Goal: Task Accomplishment & Management: Manage account settings

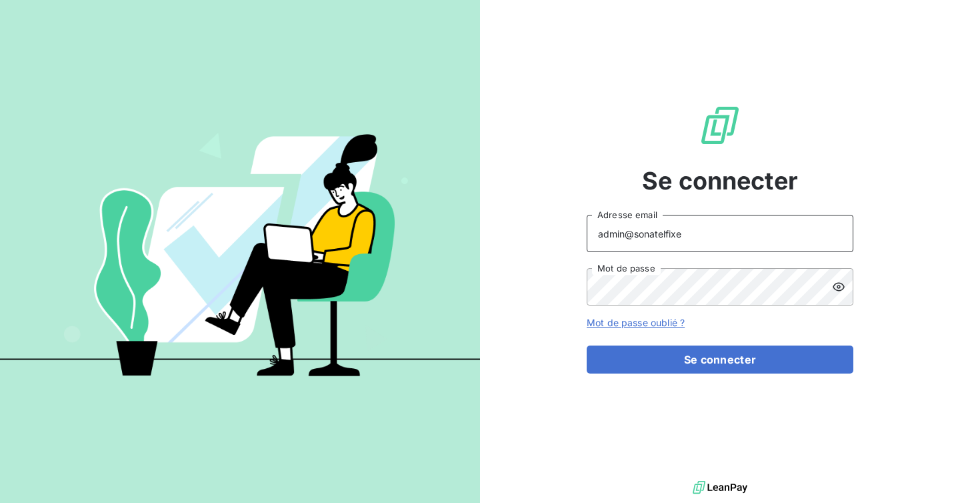
click at [693, 237] on input "admin@sonatelfixe" at bounding box center [720, 233] width 267 height 37
type input "admin@sunelis"
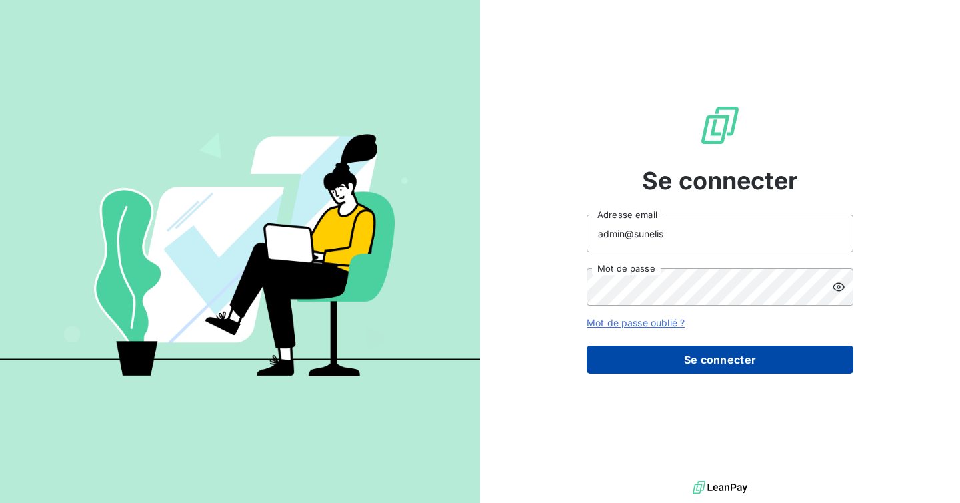
click at [691, 357] on button "Se connecter" at bounding box center [720, 359] width 267 height 28
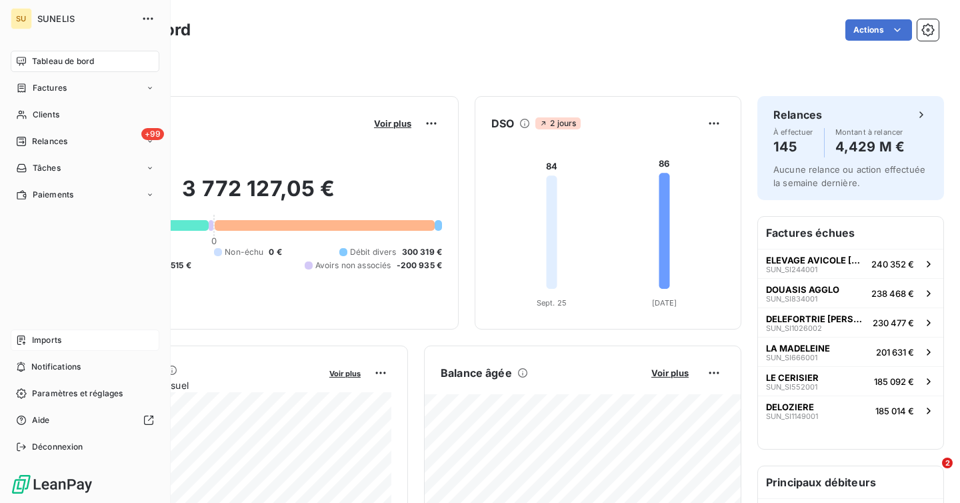
click at [46, 345] on span "Imports" at bounding box center [46, 340] width 29 height 12
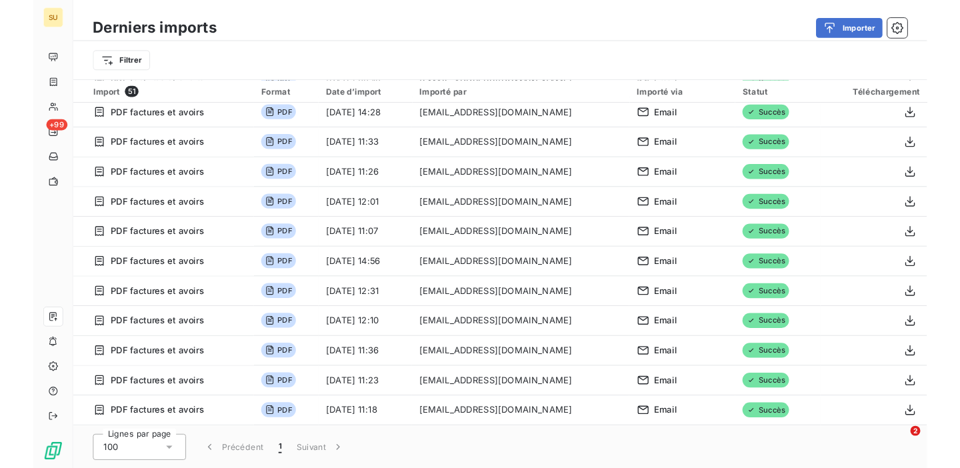
scroll to position [199, 0]
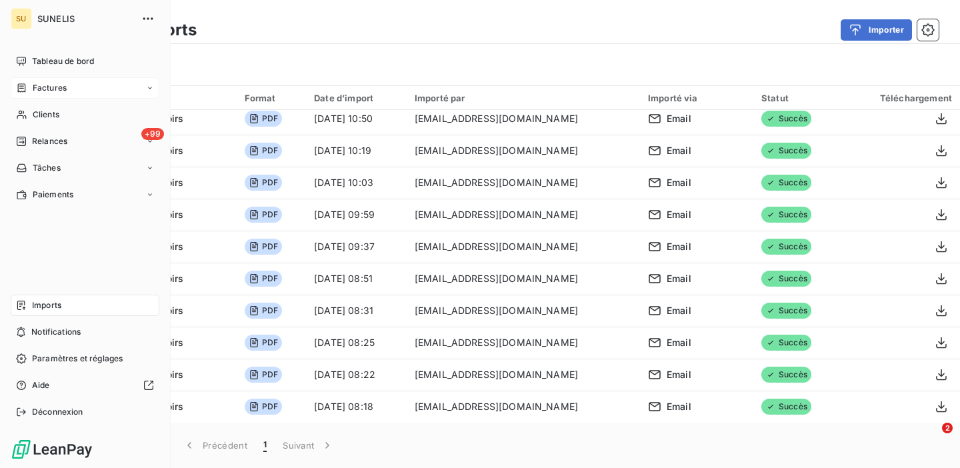
click at [31, 89] on div "Factures" at bounding box center [41, 88] width 51 height 12
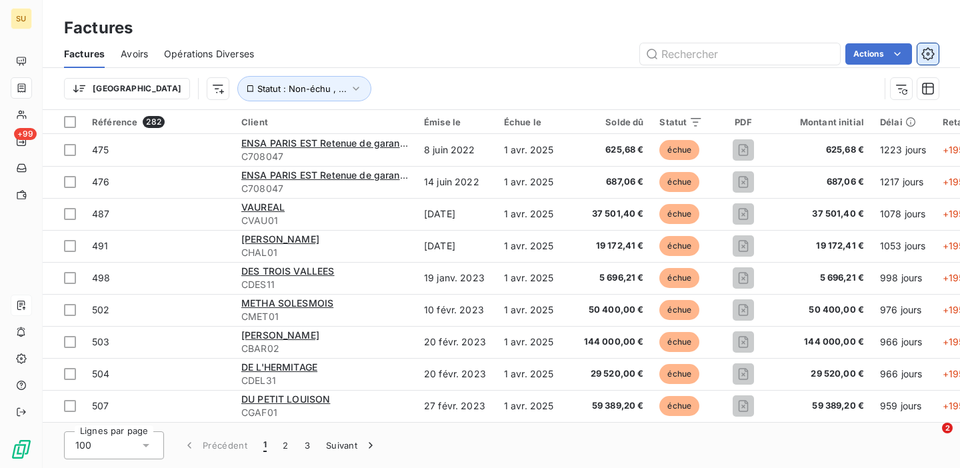
click at [929, 51] on icon "button" at bounding box center [927, 53] width 13 height 13
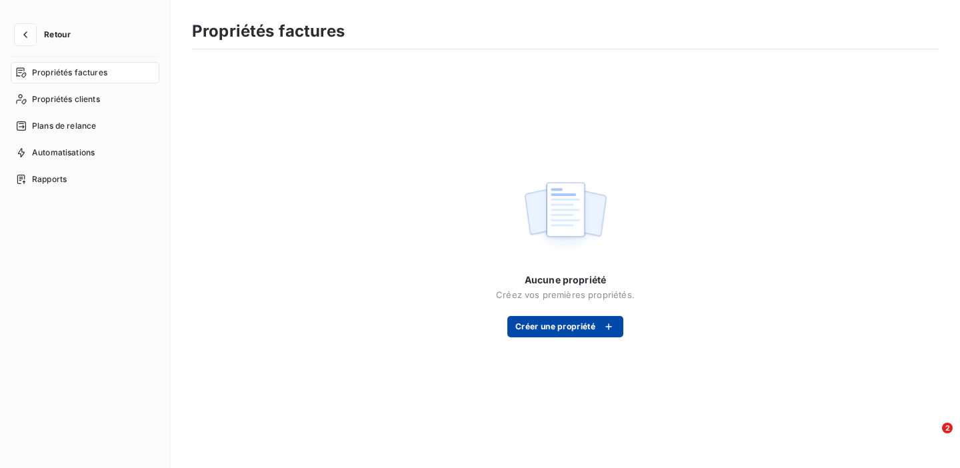
click at [587, 327] on button "Créer une propriété" at bounding box center [565, 326] width 116 height 21
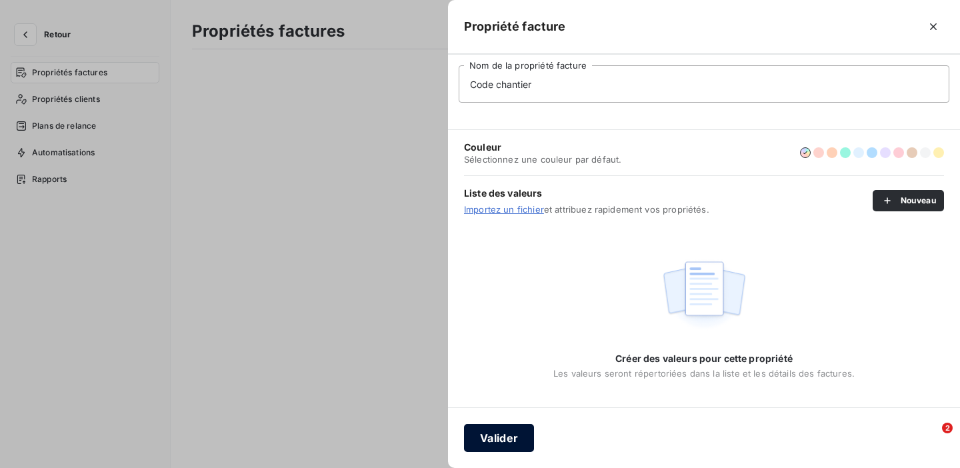
type input "Code chantier"
click at [496, 430] on button "Valider" at bounding box center [499, 438] width 70 height 28
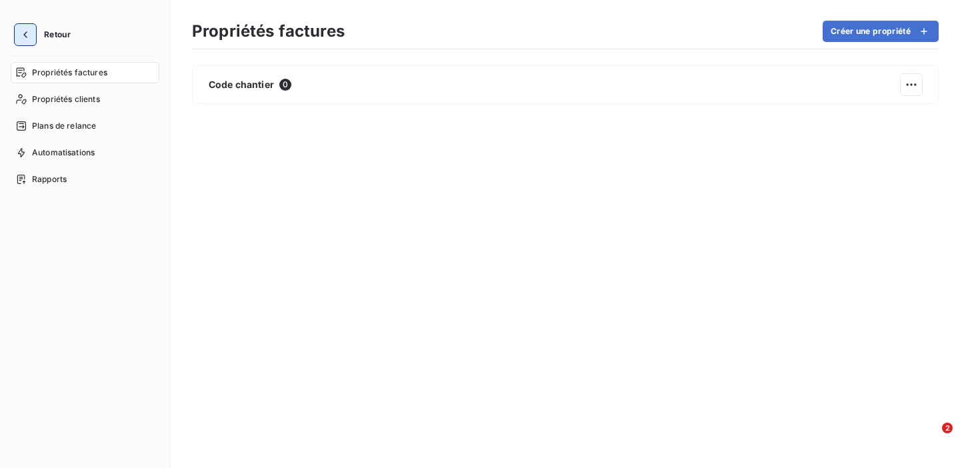
click at [28, 40] on icon "button" at bounding box center [25, 34] width 13 height 13
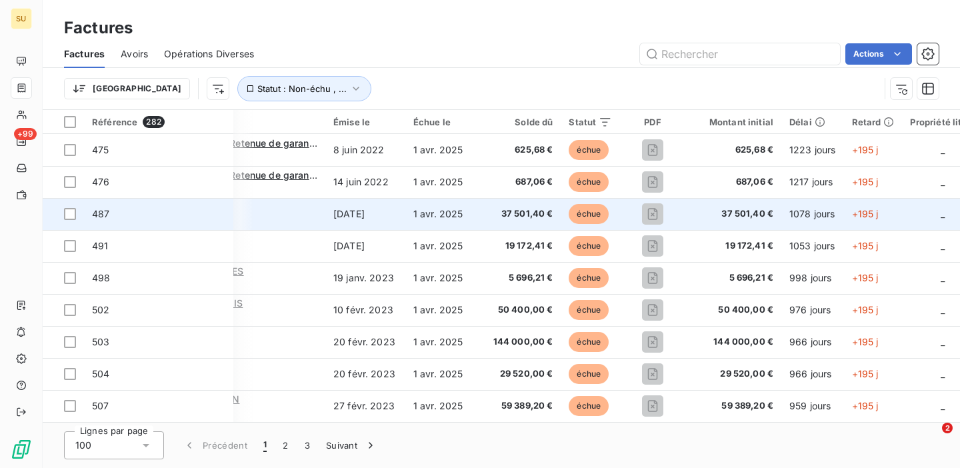
scroll to position [0, 253]
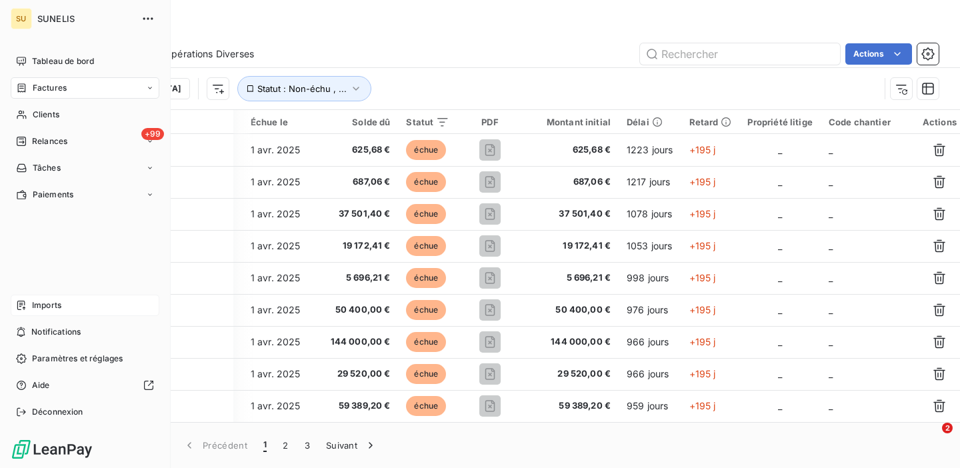
click at [37, 307] on span "Imports" at bounding box center [46, 305] width 29 height 12
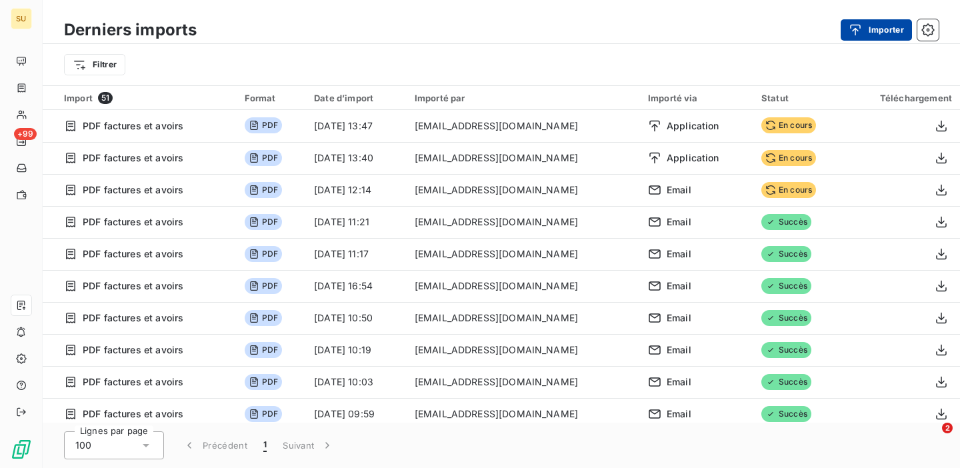
click at [877, 29] on button "Importer" at bounding box center [876, 29] width 71 height 21
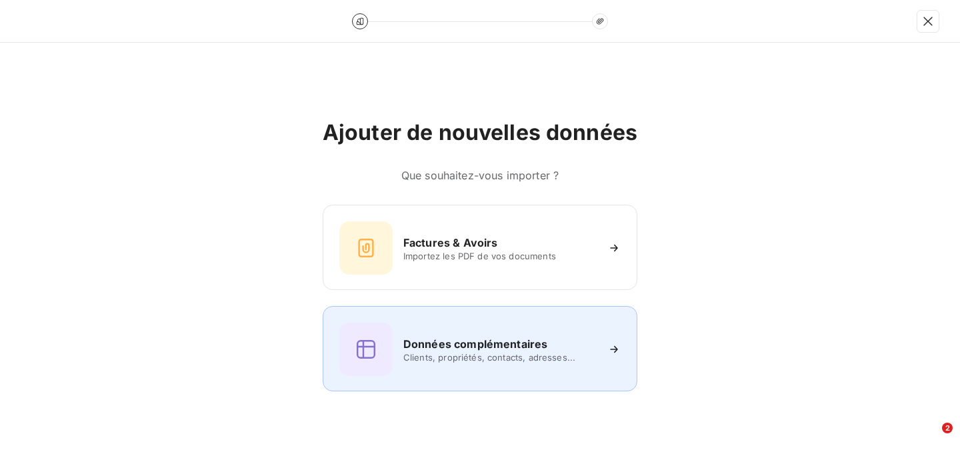
click at [489, 341] on h6 "Données complémentaires" at bounding box center [475, 344] width 144 height 16
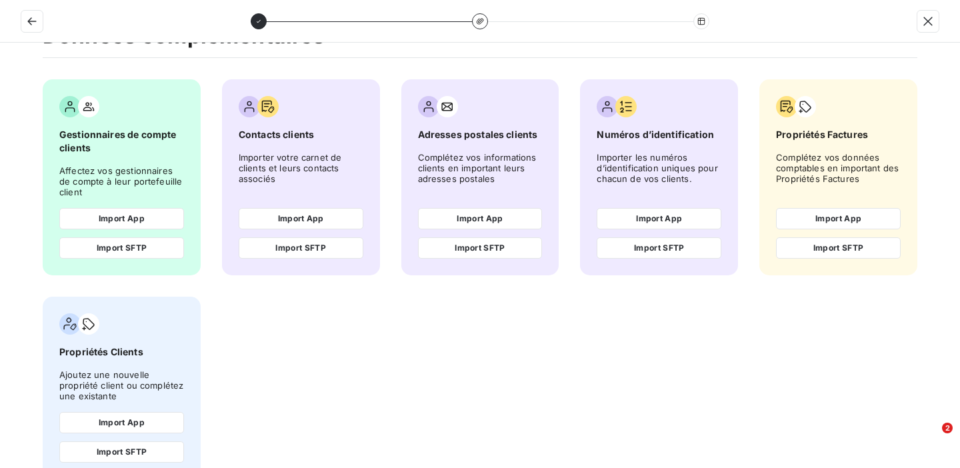
scroll to position [69, 0]
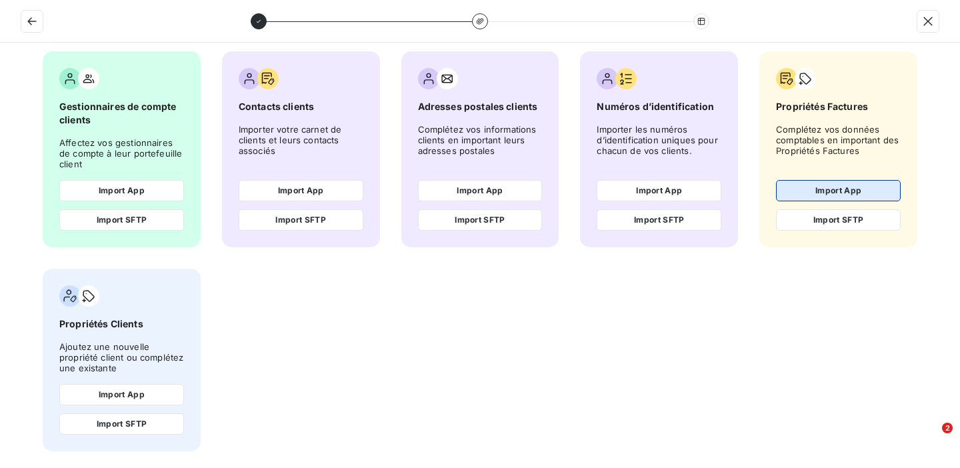
click at [838, 190] on button "Import App" at bounding box center [838, 190] width 125 height 21
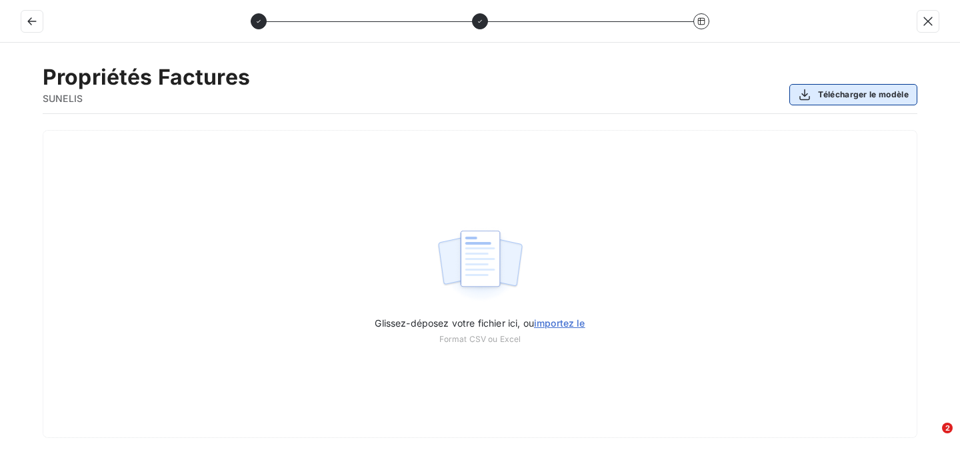
click at [831, 89] on button "Télécharger le modèle" at bounding box center [853, 94] width 128 height 21
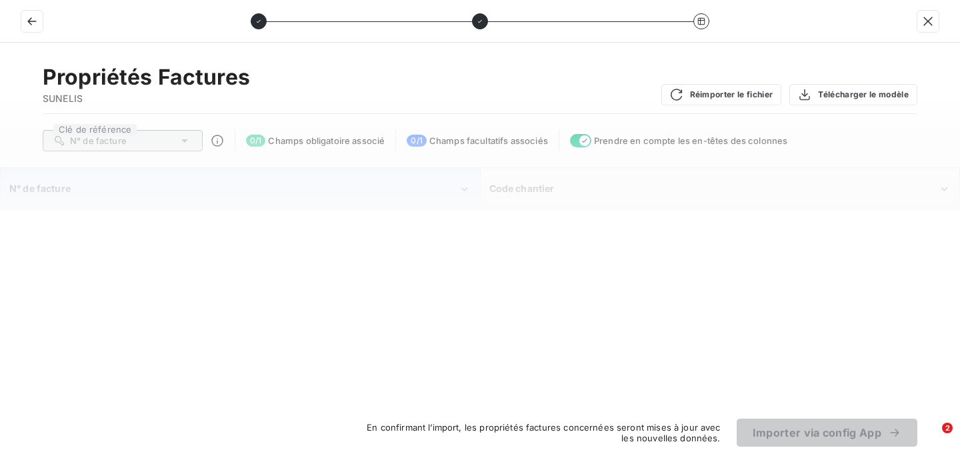
click at [463, 191] on icon "N° de facture" at bounding box center [464, 189] width 13 height 13
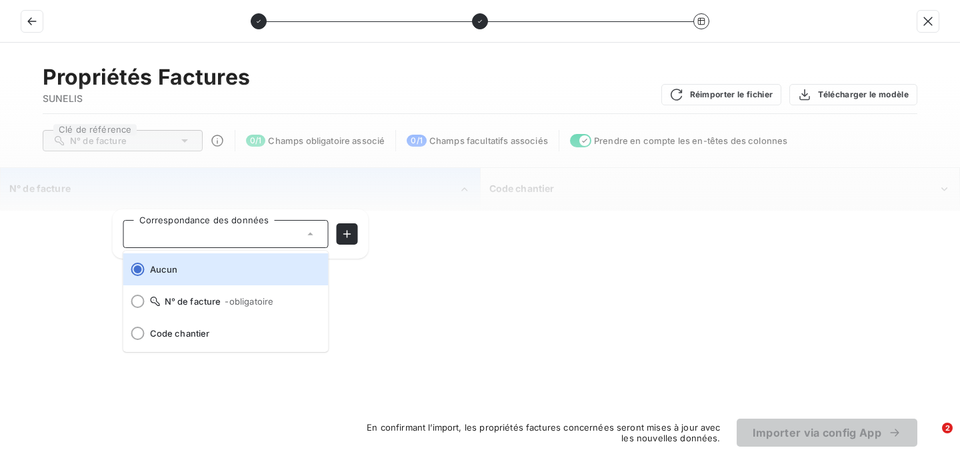
click at [367, 191] on div "N° de facture" at bounding box center [233, 188] width 449 height 13
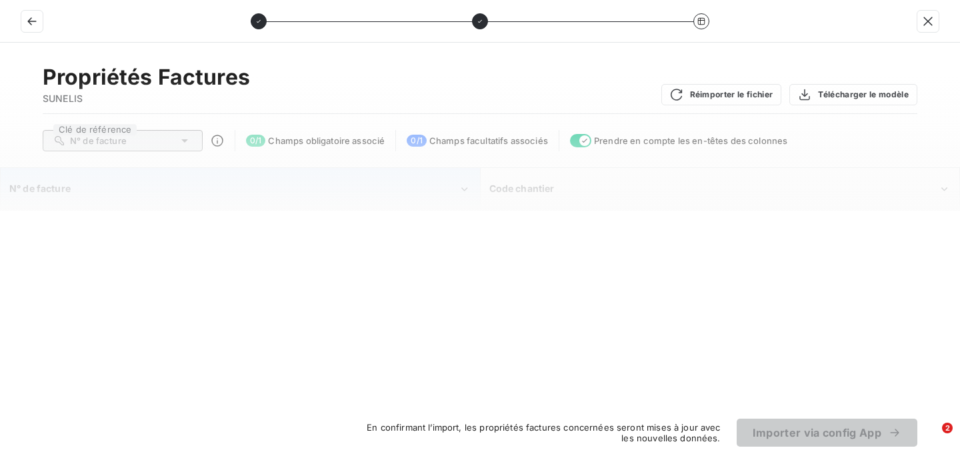
click at [367, 191] on div "N° de facture" at bounding box center [233, 188] width 449 height 13
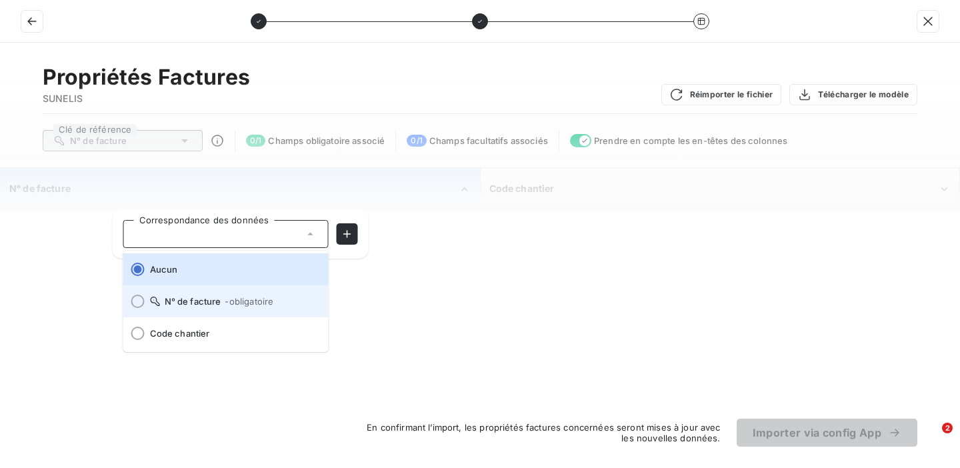
click at [136, 301] on div at bounding box center [137, 301] width 13 height 13
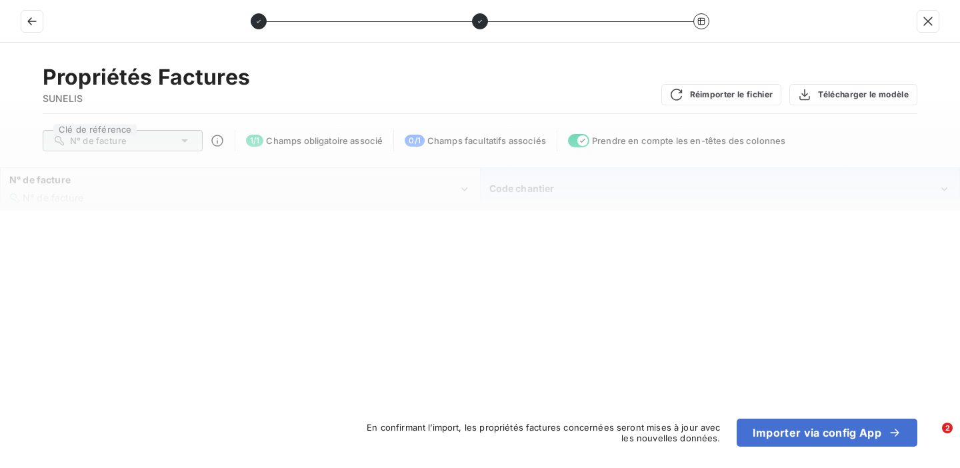
click at [583, 192] on div "Code chantier" at bounding box center [713, 188] width 449 height 13
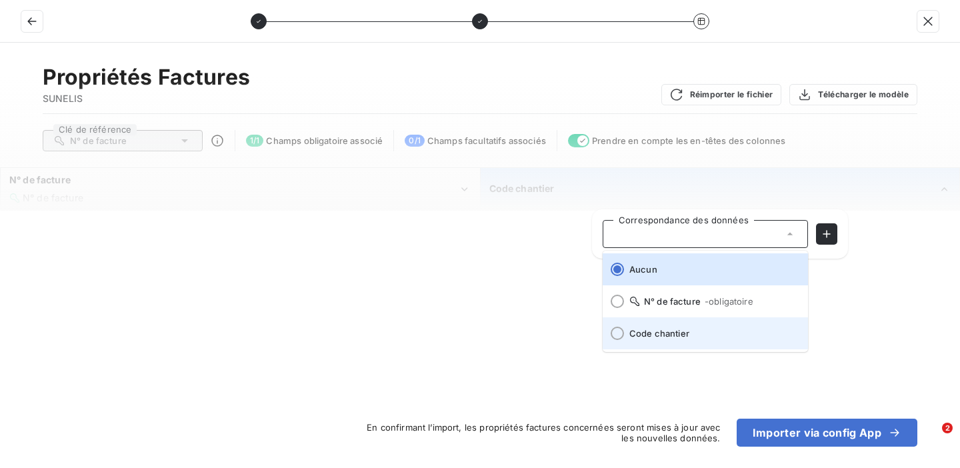
click at [617, 335] on div at bounding box center [617, 333] width 13 height 13
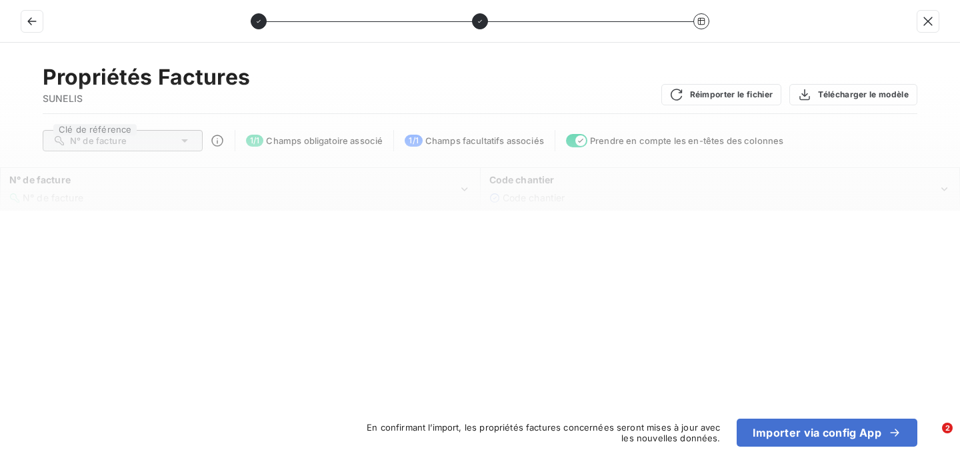
click at [639, 310] on div "Propriétés Factures SUNELIS Réimporter le fichier Télécharger le modèle Clé de …" at bounding box center [480, 255] width 960 height 425
click at [920, 29] on button "button" at bounding box center [927, 21] width 21 height 21
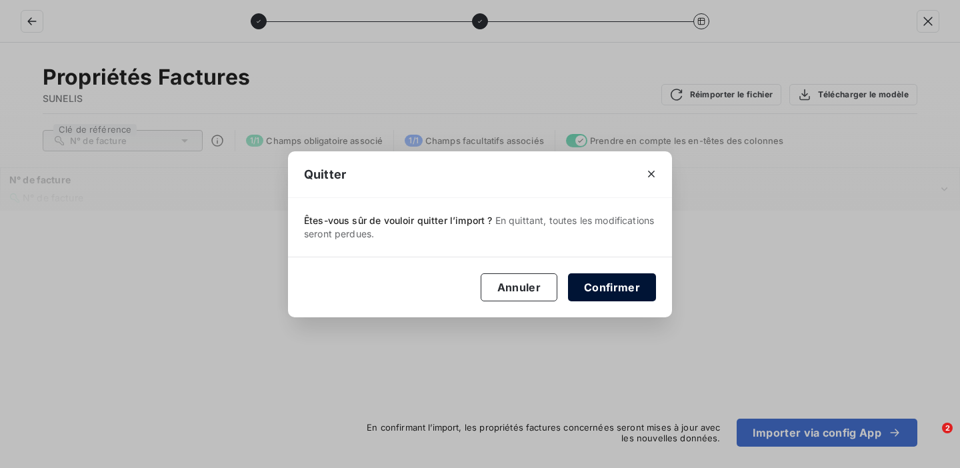
click at [597, 277] on button "Confirmer" at bounding box center [612, 287] width 88 height 28
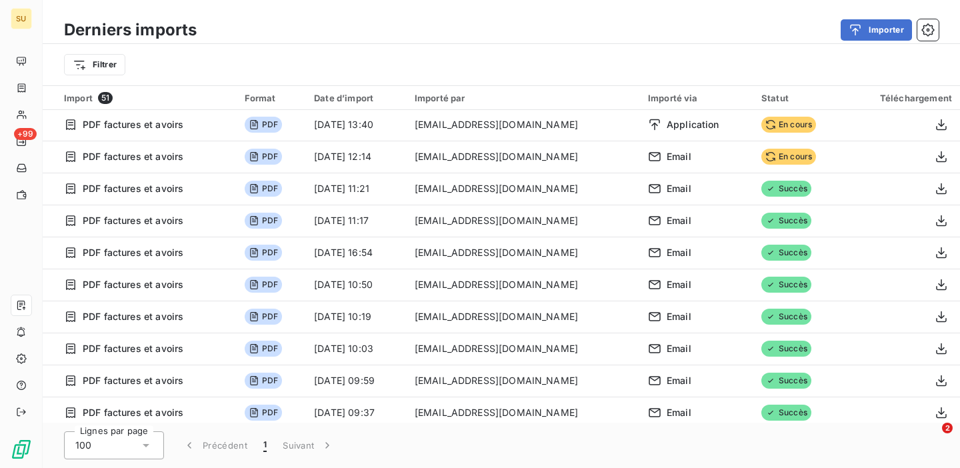
scroll to position [0, 0]
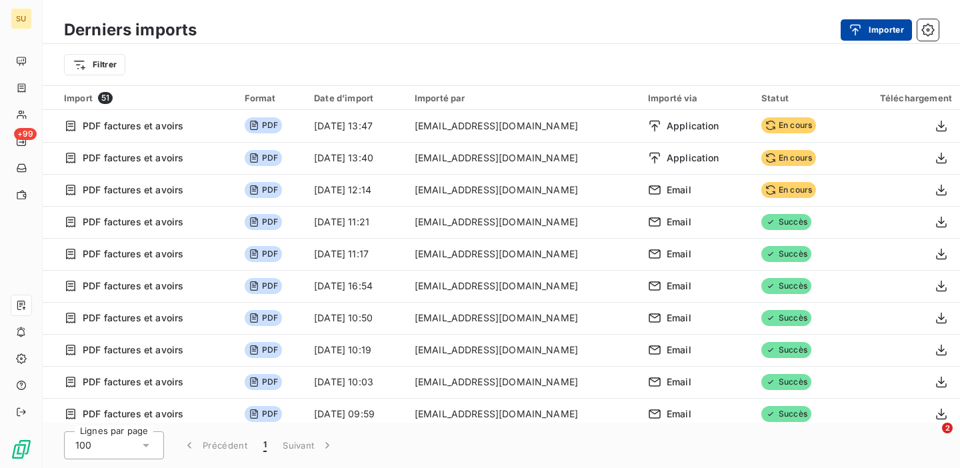
click at [881, 26] on button "Importer" at bounding box center [876, 29] width 71 height 21
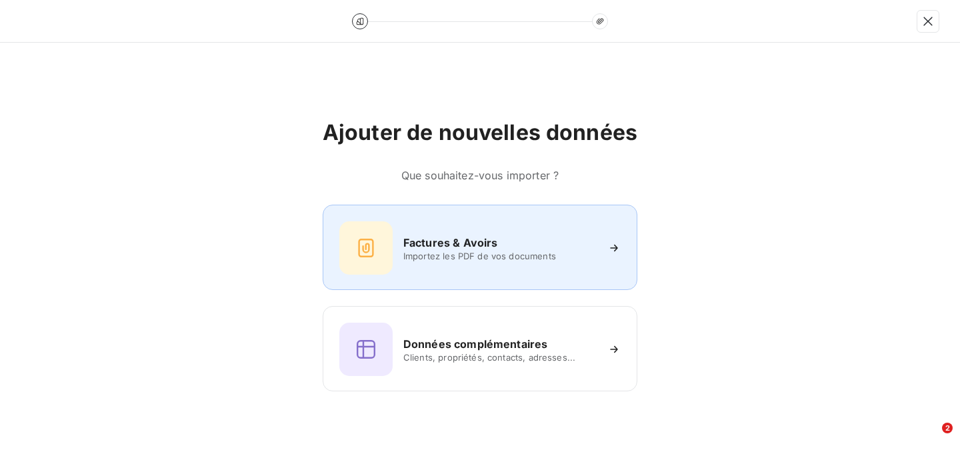
click at [450, 267] on div "Factures & Avoirs Importez les PDF de vos documents" at bounding box center [479, 247] width 281 height 53
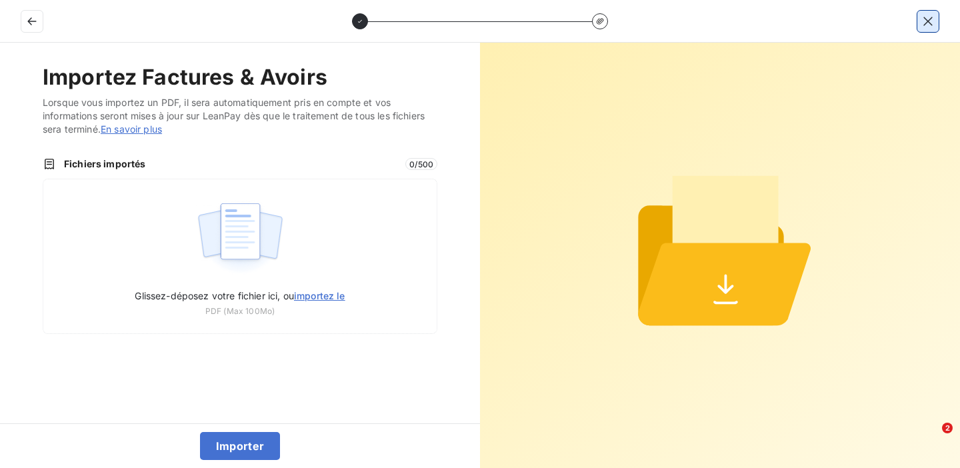
click at [927, 15] on icon "button" at bounding box center [927, 21] width 13 height 13
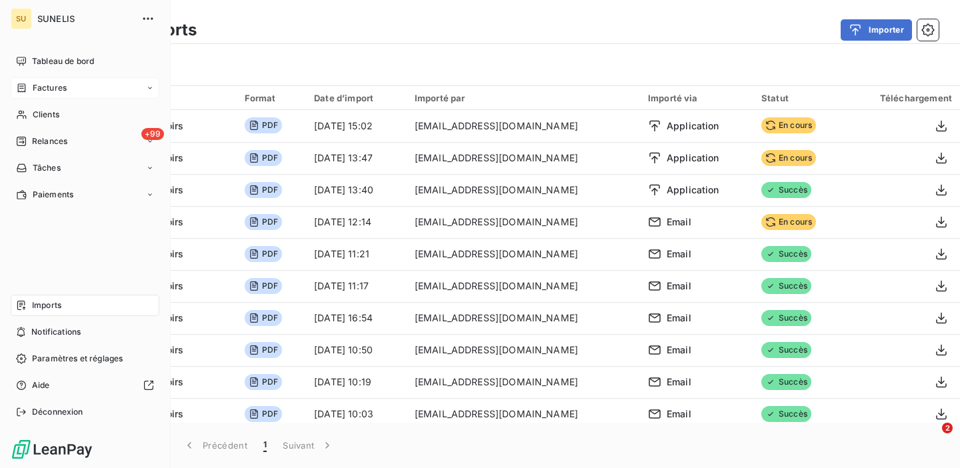
click at [52, 91] on span "Factures" at bounding box center [50, 88] width 34 height 12
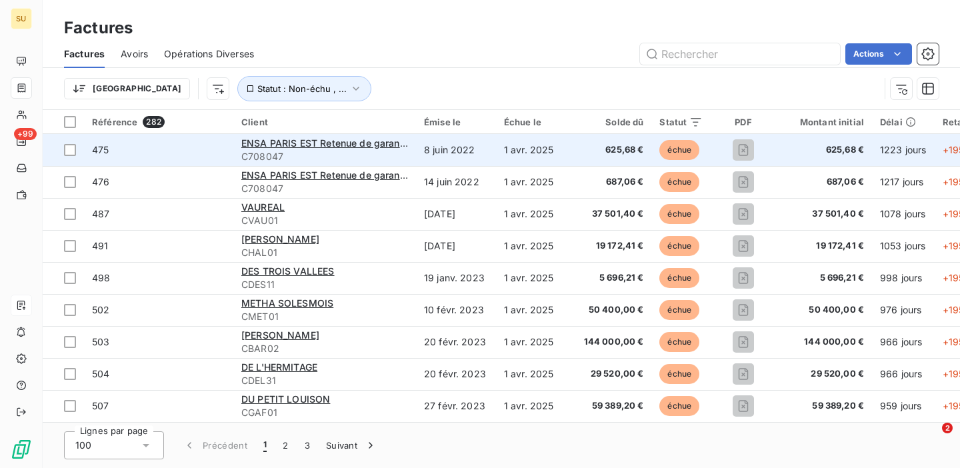
scroll to position [0, 161]
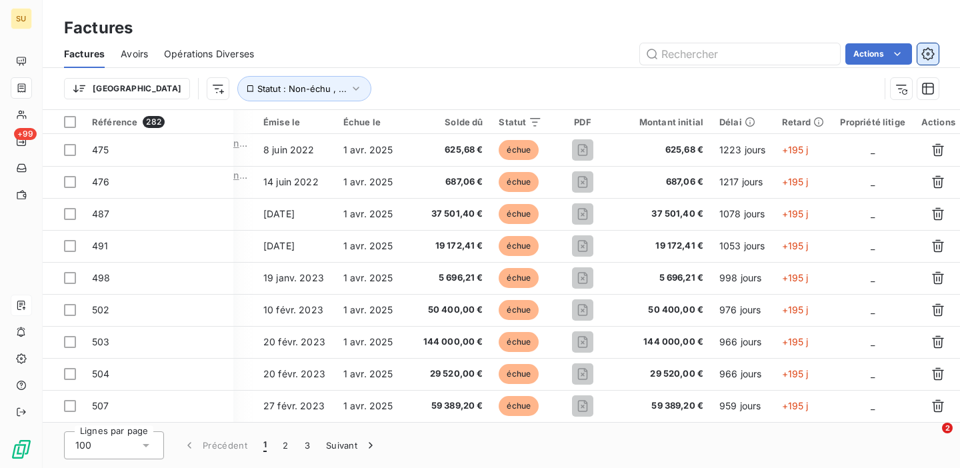
click at [932, 56] on icon "button" at bounding box center [927, 53] width 13 height 13
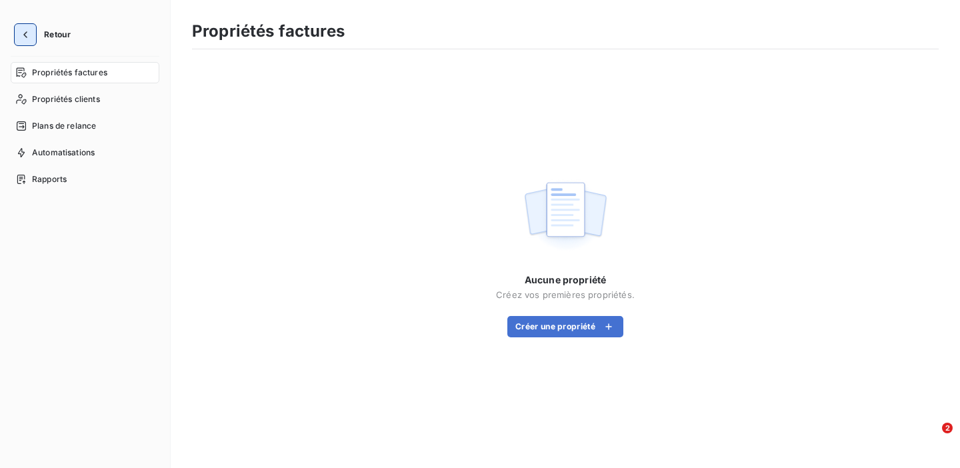
click at [25, 33] on icon "button" at bounding box center [25, 34] width 4 height 7
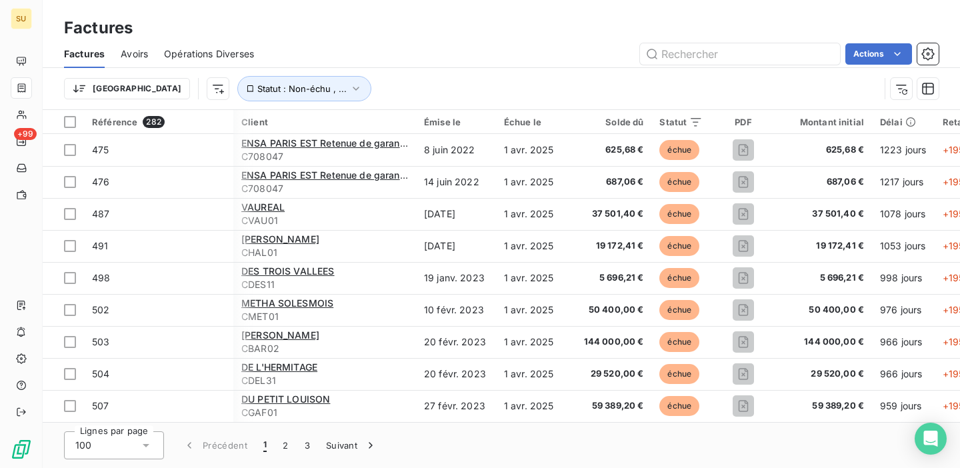
scroll to position [0, 161]
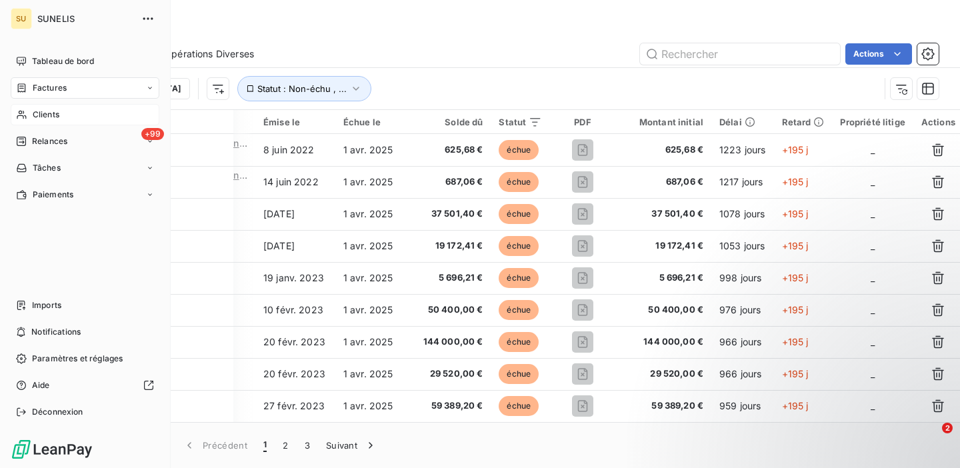
click at [24, 120] on div "Clients" at bounding box center [85, 114] width 149 height 21
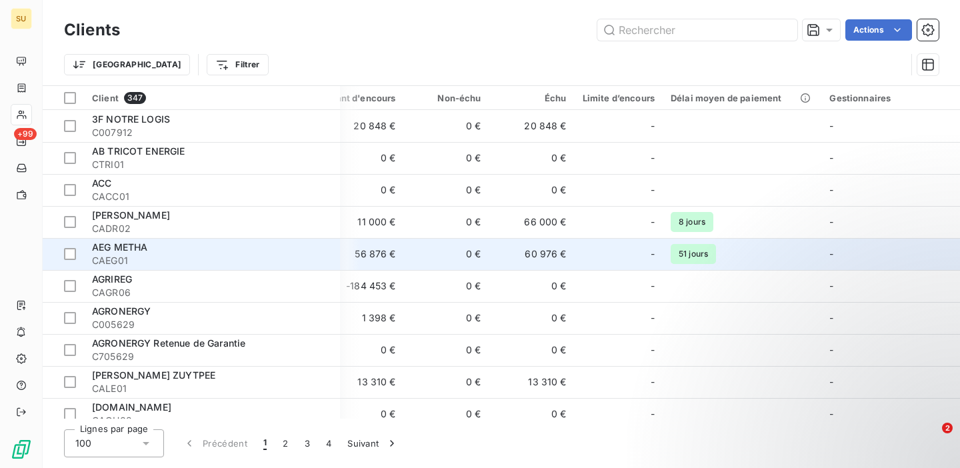
scroll to position [1, 0]
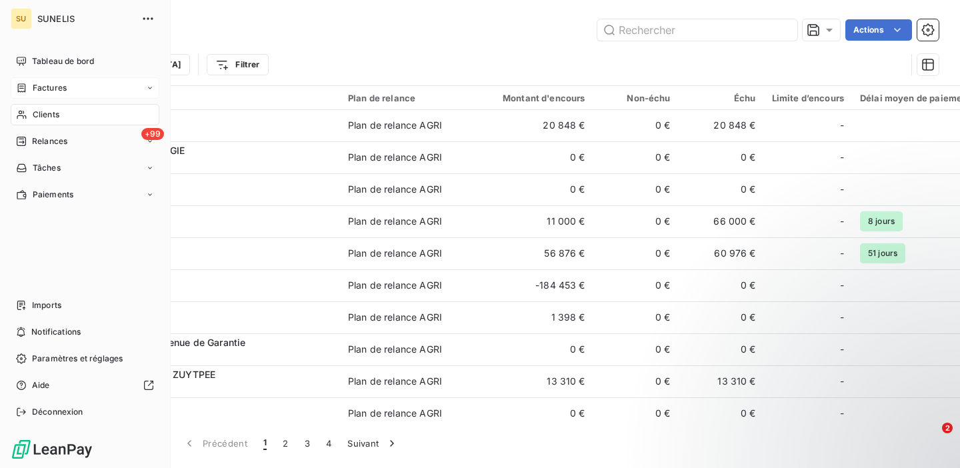
click at [32, 95] on div "Factures" at bounding box center [85, 87] width 149 height 21
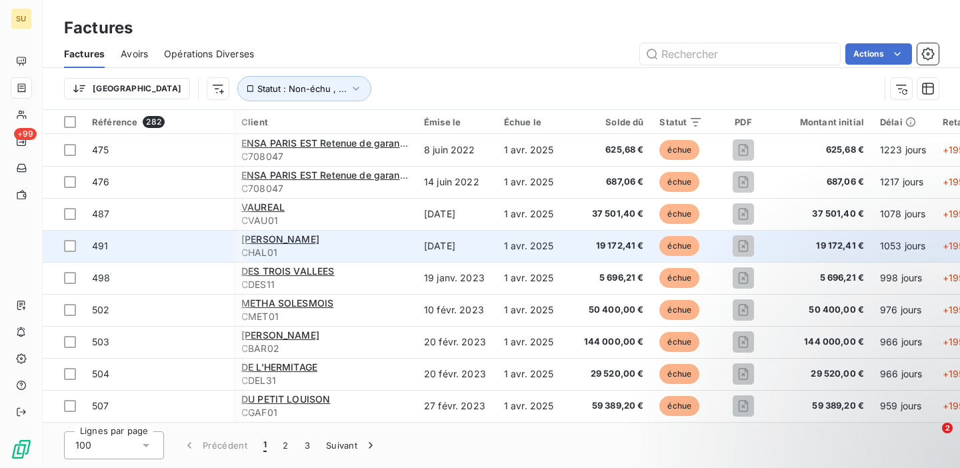
scroll to position [0, 161]
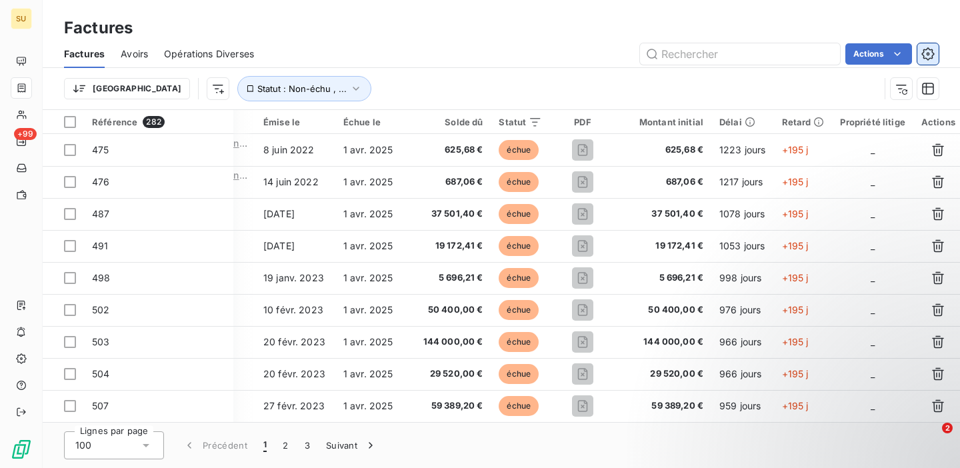
click at [930, 51] on icon "button" at bounding box center [927, 53] width 13 height 13
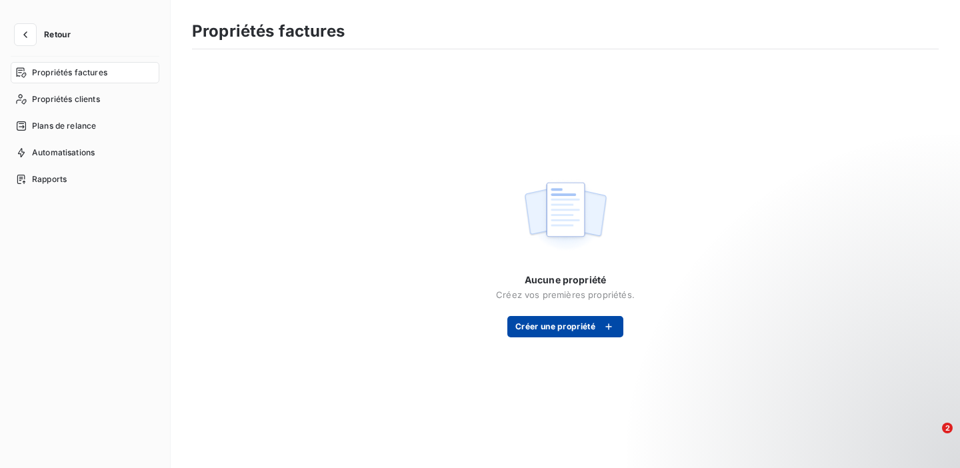
click at [561, 326] on button "Créer une propriété" at bounding box center [565, 326] width 116 height 21
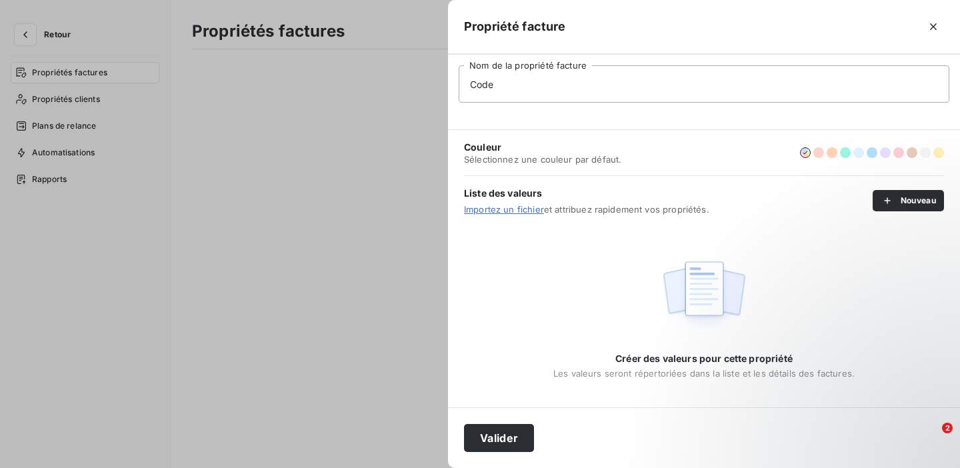
type input "Code chantier"
click at [509, 433] on button "Valider" at bounding box center [499, 438] width 70 height 28
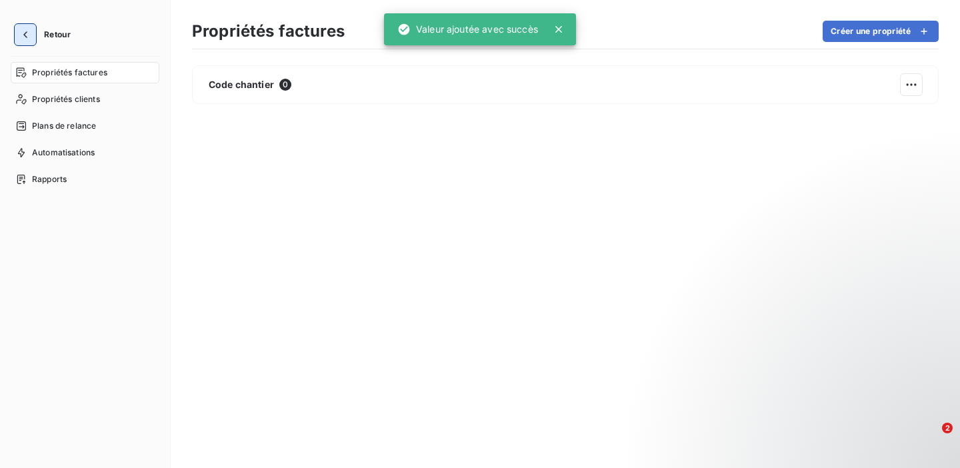
click at [25, 35] on icon "button" at bounding box center [25, 34] width 4 height 7
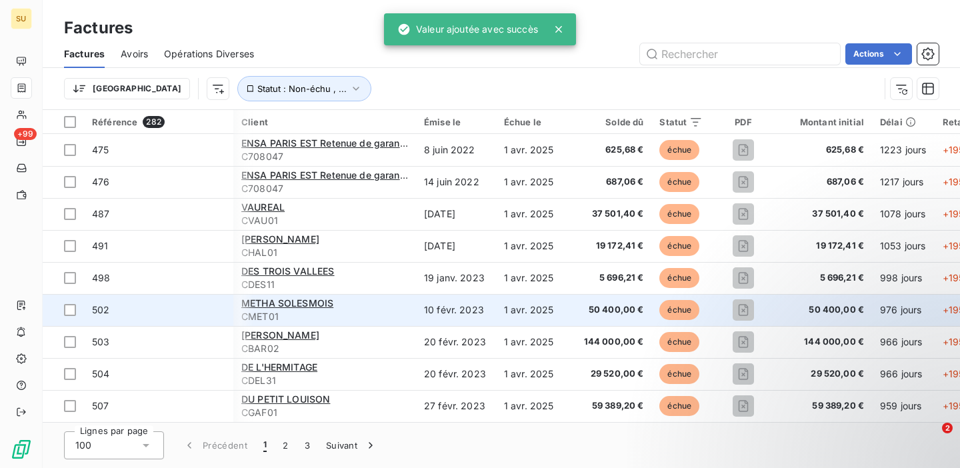
scroll to position [0, 253]
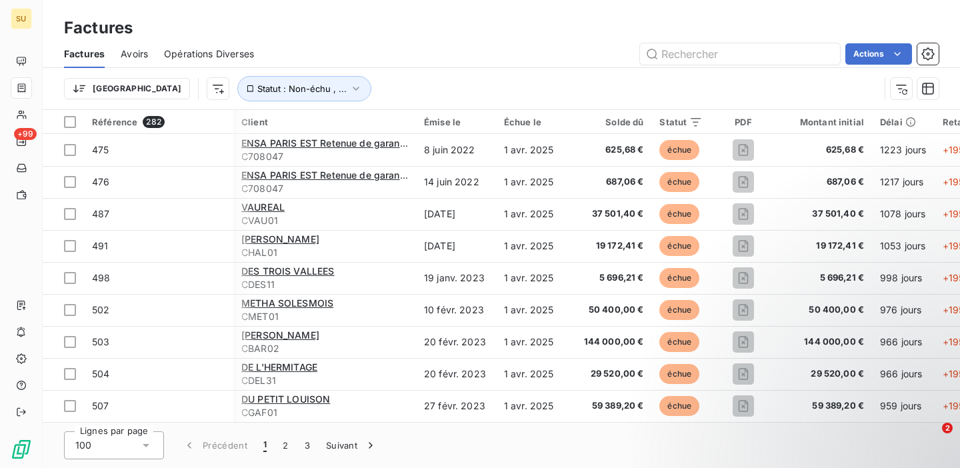
scroll to position [0, 161]
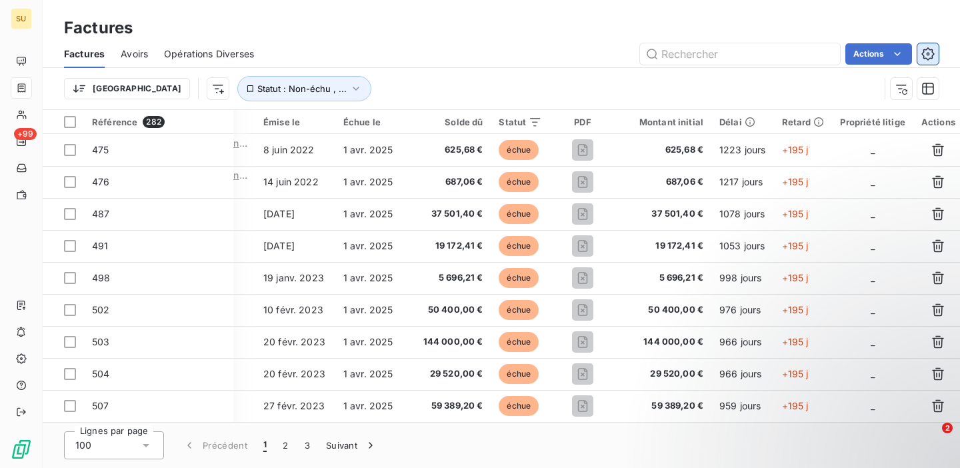
click at [929, 63] on button "button" at bounding box center [927, 53] width 21 height 21
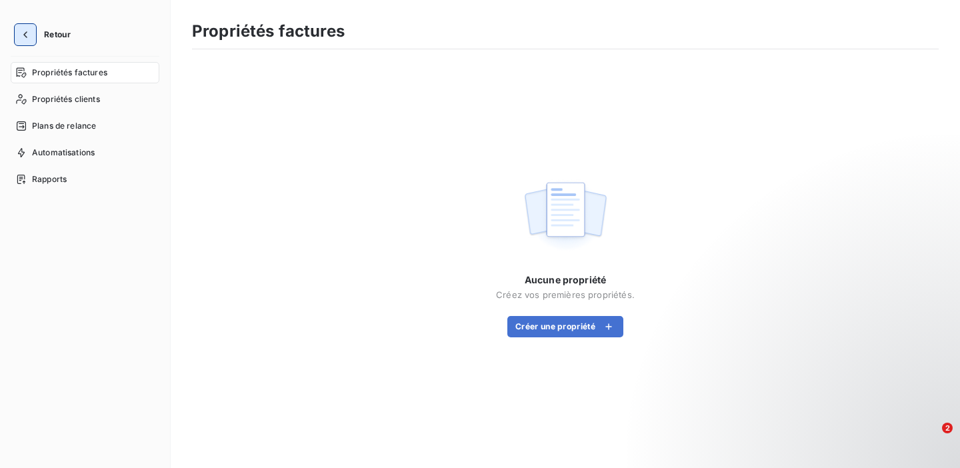
click at [29, 37] on icon "button" at bounding box center [25, 34] width 13 height 13
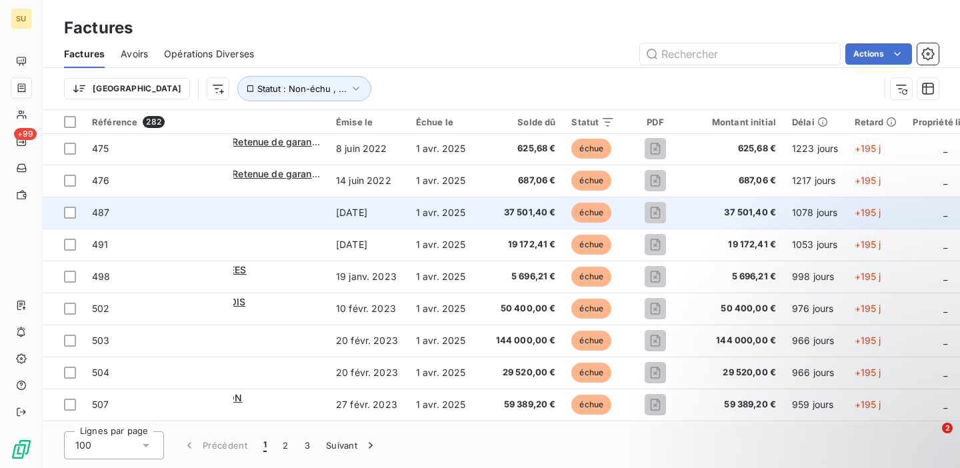
scroll to position [1, 0]
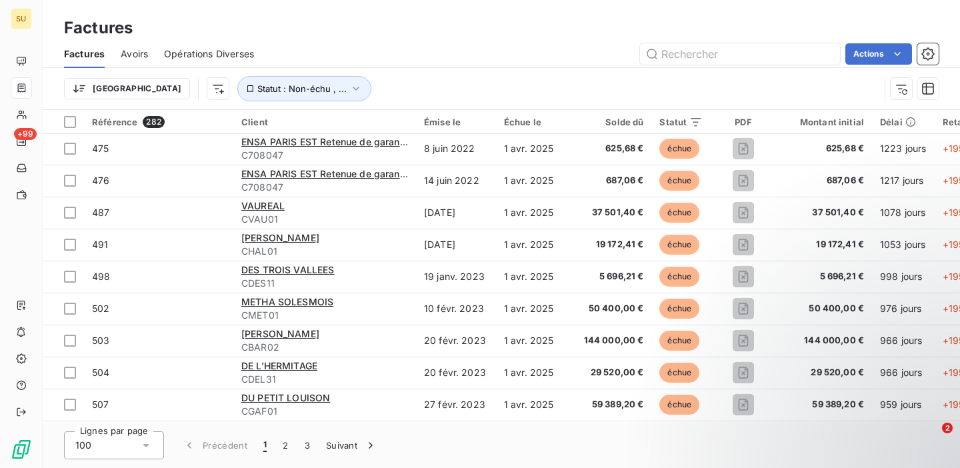
click at [140, 53] on span "Avoirs" at bounding box center [134, 53] width 27 height 13
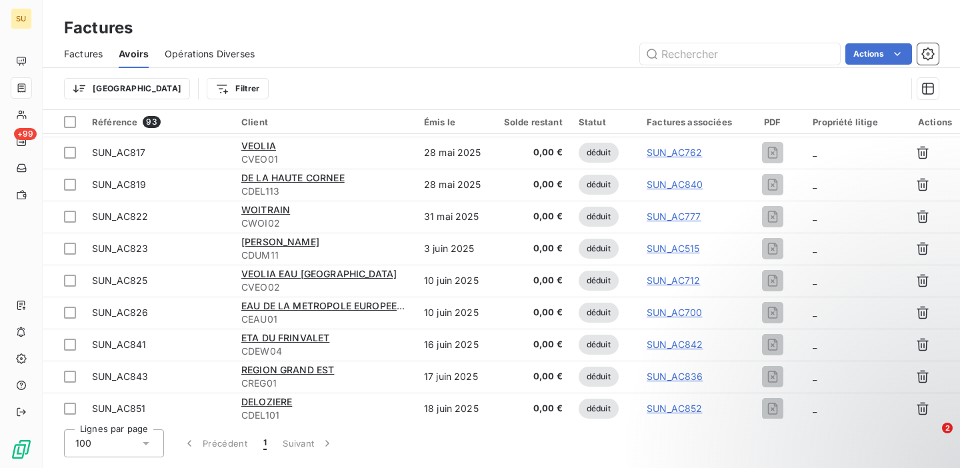
scroll to position [313, 0]
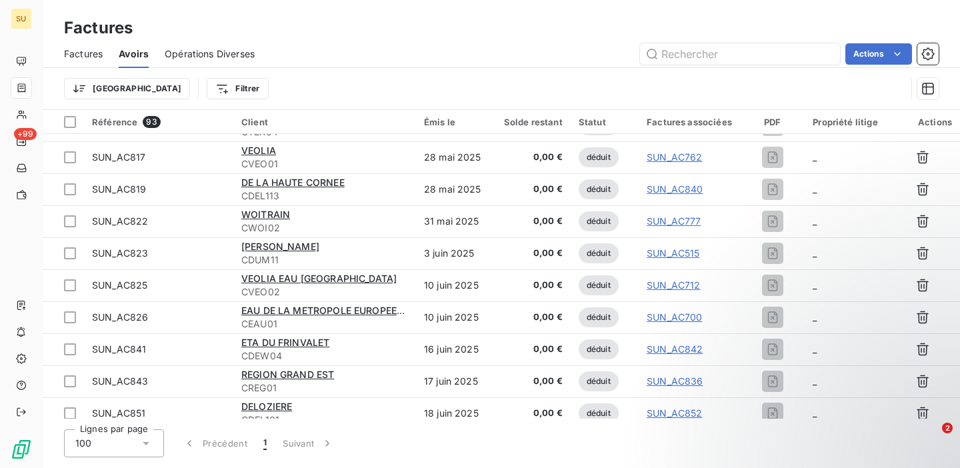
click at [212, 55] on span "Opérations Diverses" at bounding box center [210, 53] width 90 height 13
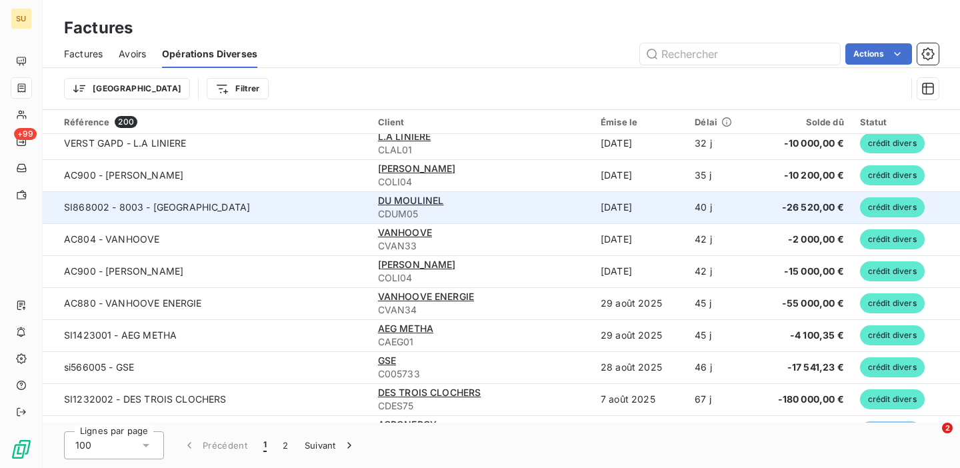
scroll to position [762, 0]
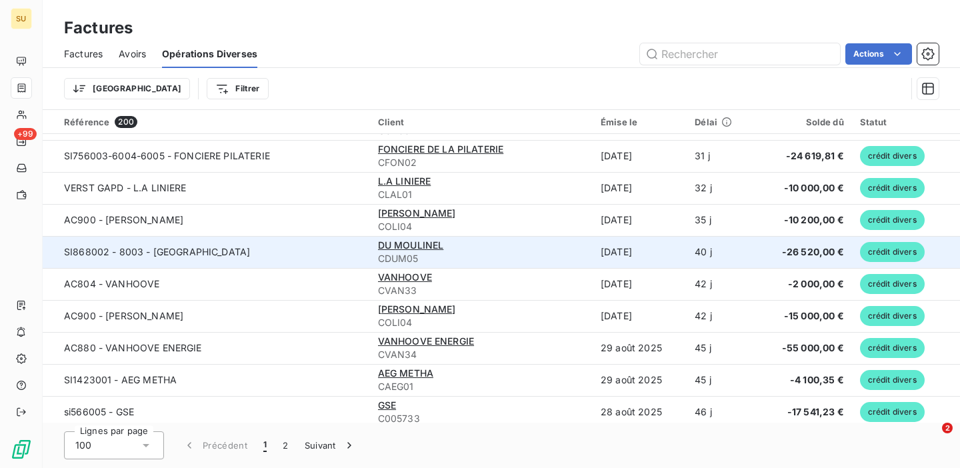
click at [301, 273] on td "AC804 - VANHOOVE" at bounding box center [206, 284] width 327 height 32
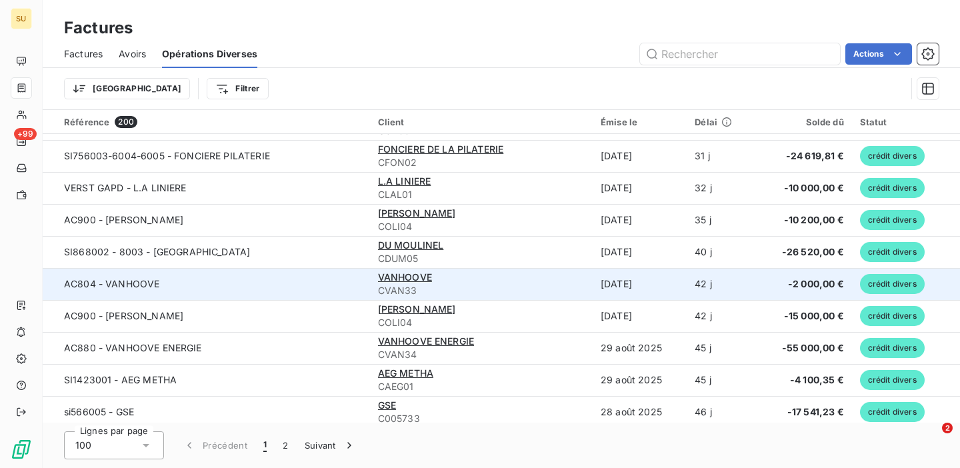
click at [303, 285] on td "AC804 - VANHOOVE" at bounding box center [206, 284] width 327 height 32
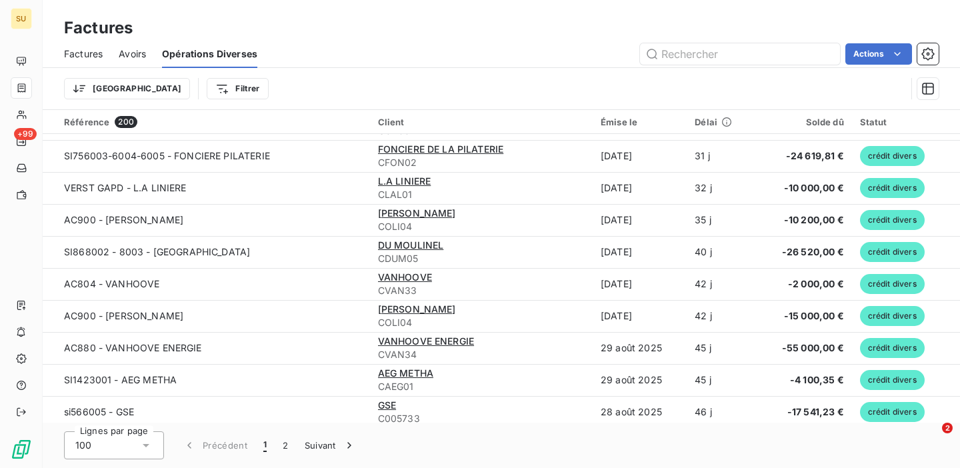
click at [83, 53] on span "Factures" at bounding box center [83, 53] width 39 height 13
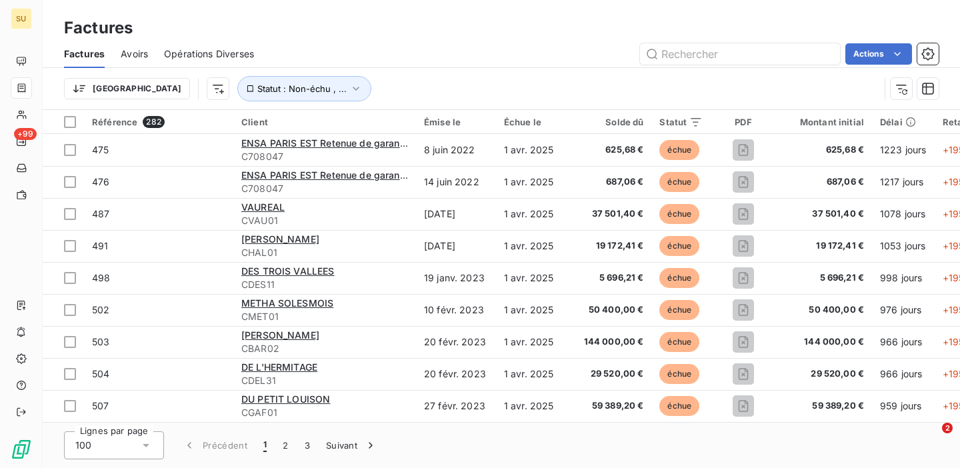
click at [137, 50] on span "Avoirs" at bounding box center [134, 53] width 27 height 13
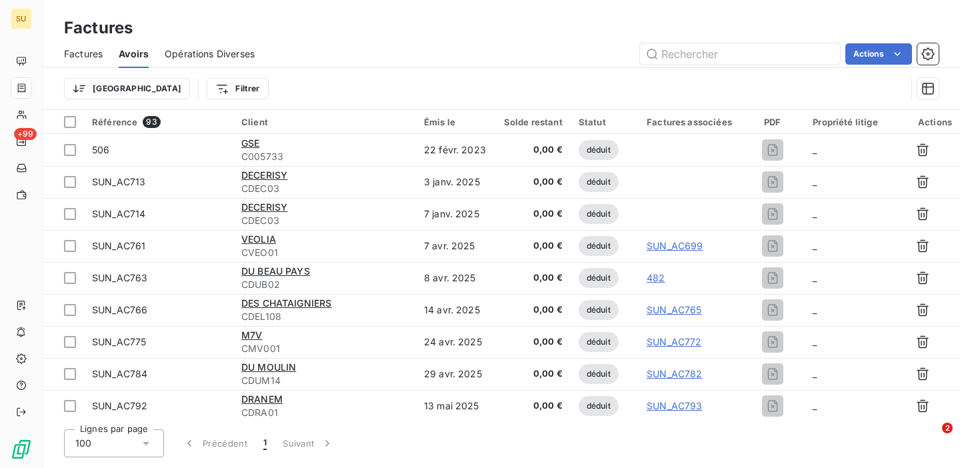
click at [186, 51] on span "Opérations Diverses" at bounding box center [210, 53] width 90 height 13
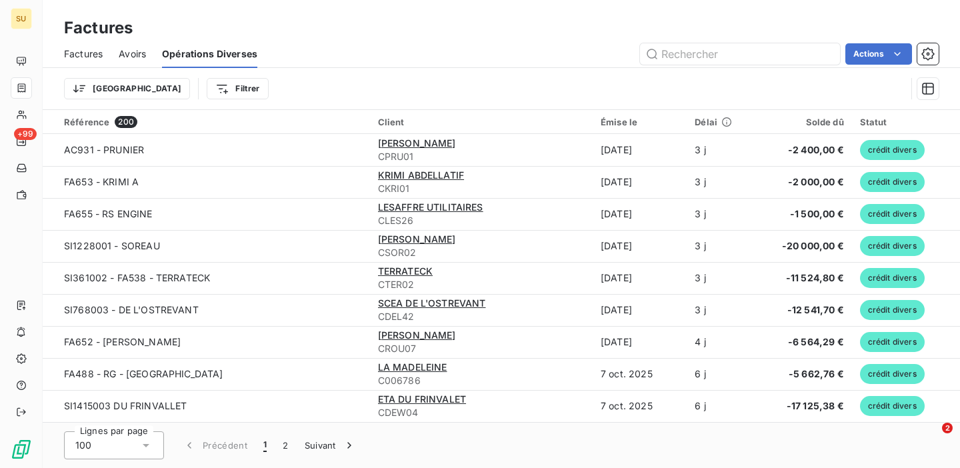
click at [93, 50] on span "Factures" at bounding box center [83, 53] width 39 height 13
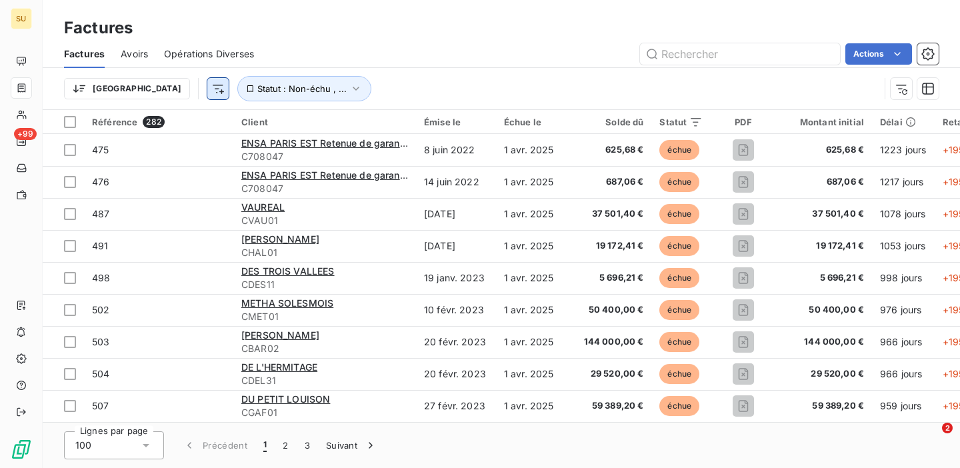
click at [149, 87] on html "SU +99 Factures Factures Avoirs Opérations Diverses Actions Trier Statut : Non-…" at bounding box center [480, 234] width 960 height 468
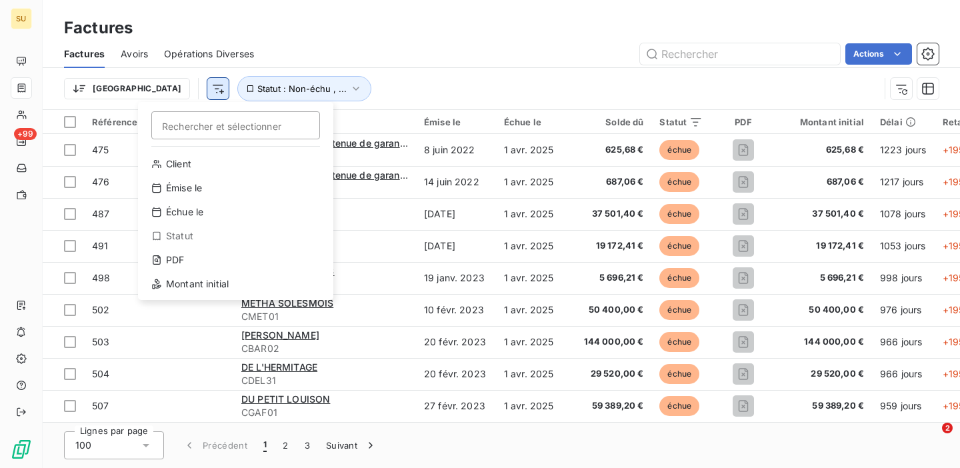
click at [149, 87] on html "SU +99 Factures Factures Avoirs Opérations Diverses Actions Trier Rechercher et…" at bounding box center [480, 234] width 960 height 468
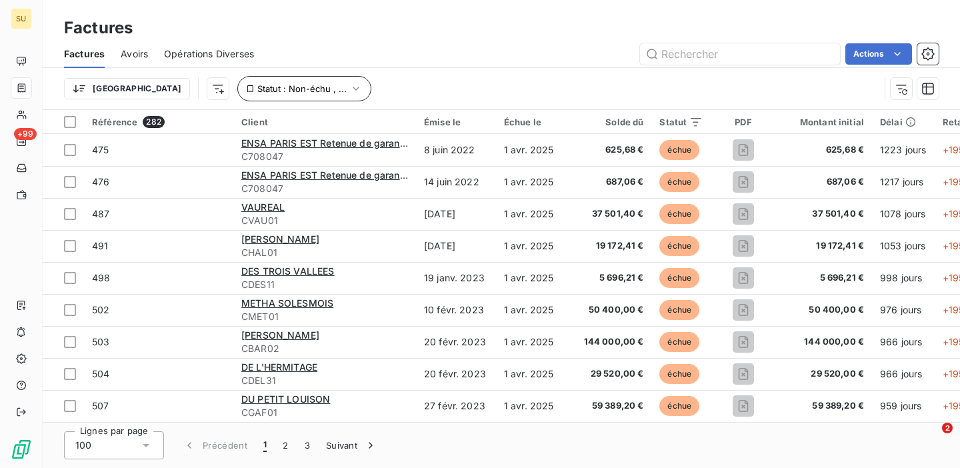
click at [257, 84] on span "Statut : Non-échu , ..." at bounding box center [301, 88] width 89 height 11
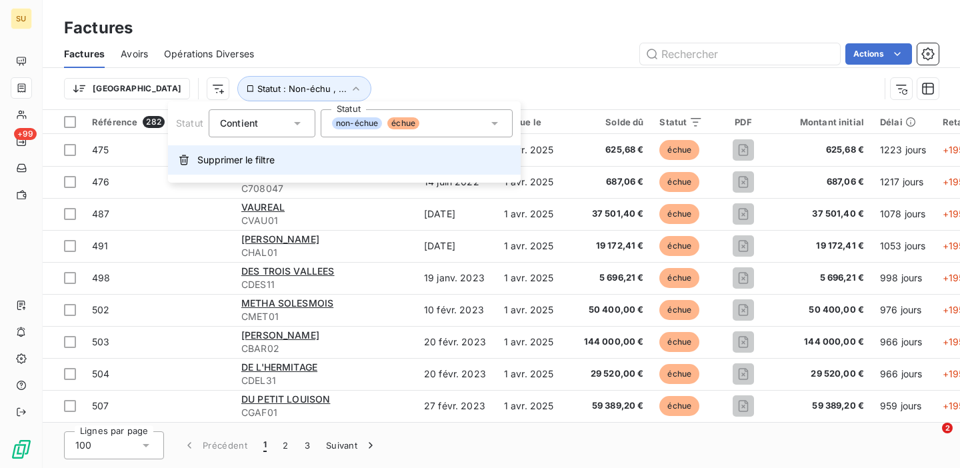
click at [218, 158] on span "Supprimer le filtre" at bounding box center [235, 159] width 77 height 13
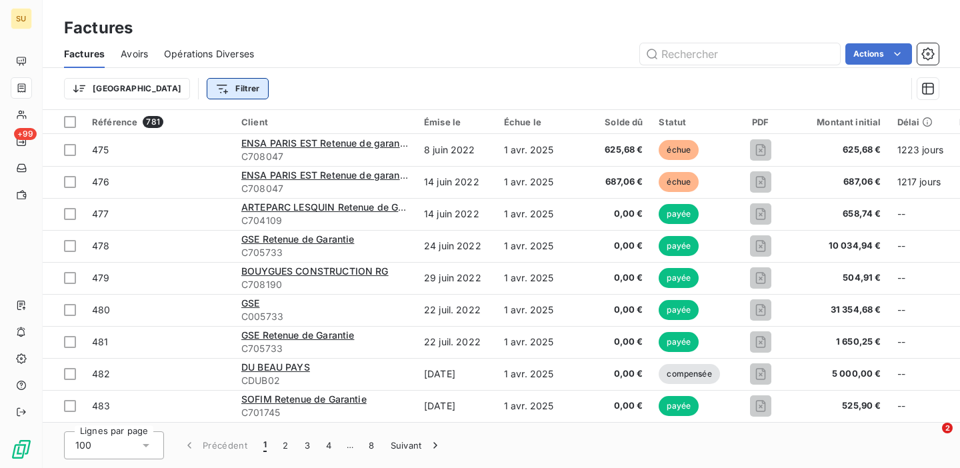
click at [169, 91] on html "SU +99 Factures Factures Avoirs Opérations Diverses Actions Trier Filtrer Référ…" at bounding box center [480, 234] width 960 height 468
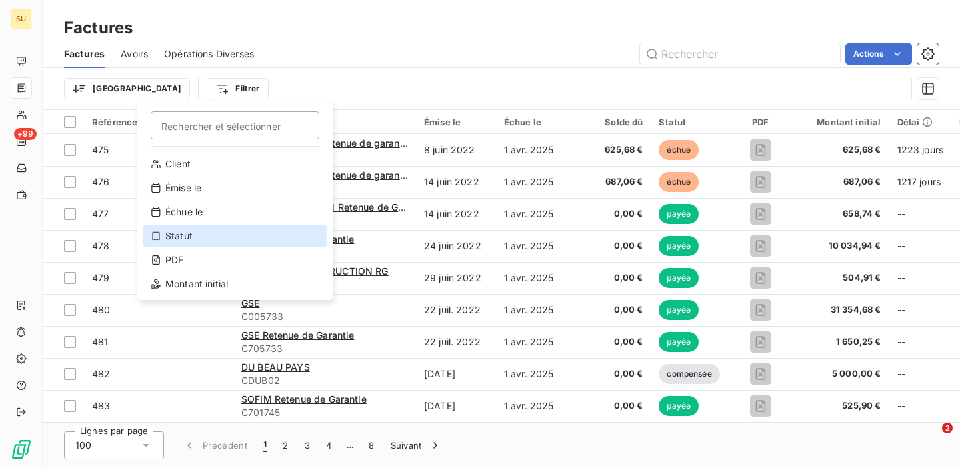
click at [201, 236] on div "Statut" at bounding box center [235, 235] width 185 height 21
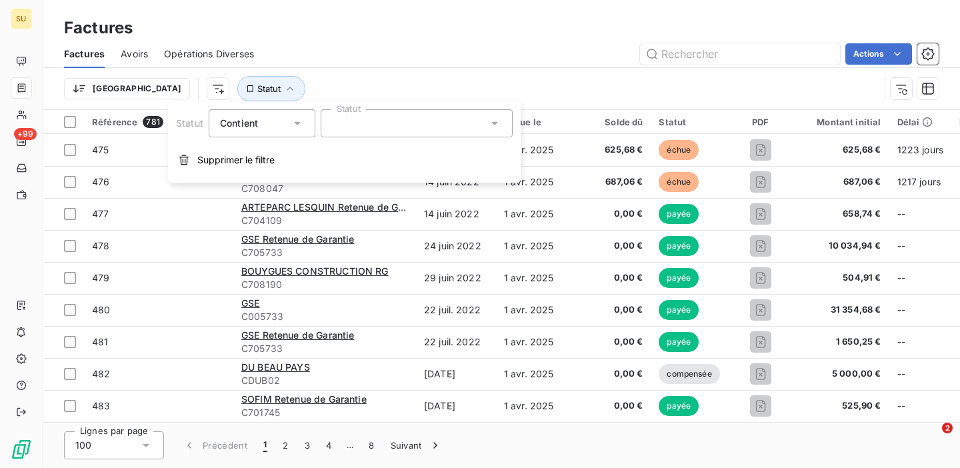
click at [353, 113] on div at bounding box center [417, 123] width 192 height 28
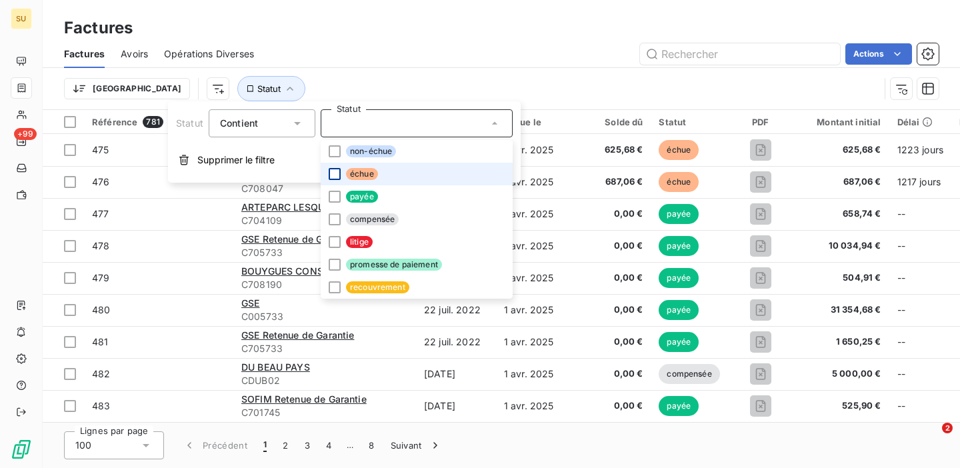
click at [331, 175] on div at bounding box center [335, 174] width 12 height 12
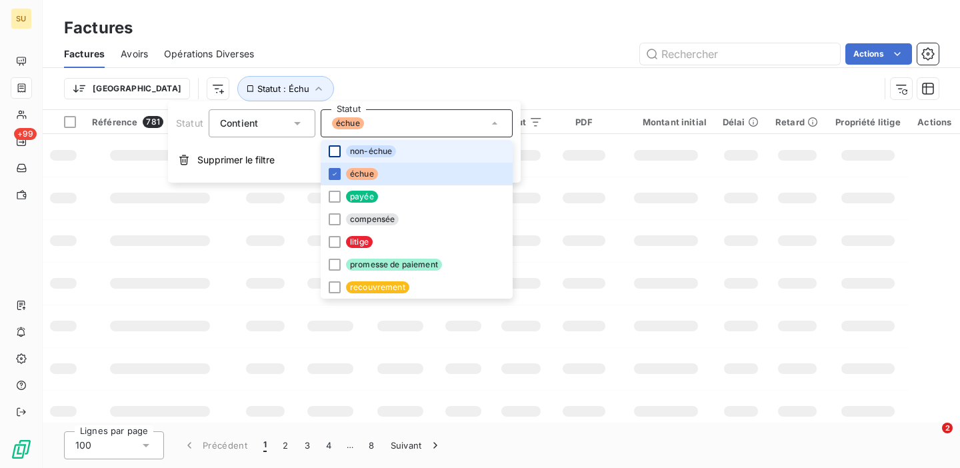
click at [338, 153] on div at bounding box center [335, 151] width 12 height 12
click at [399, 74] on div "Trier Statut : Échu , ..." at bounding box center [501, 88] width 875 height 41
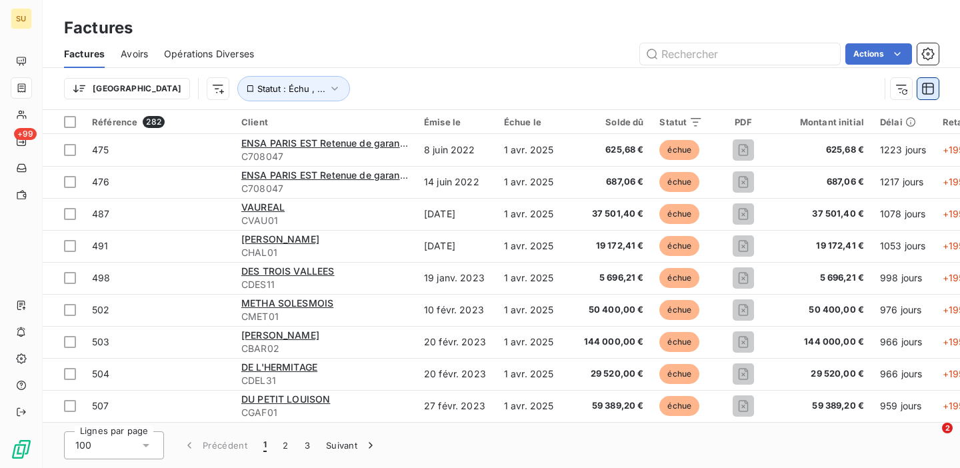
click at [925, 91] on icon "button" at bounding box center [927, 88] width 13 height 13
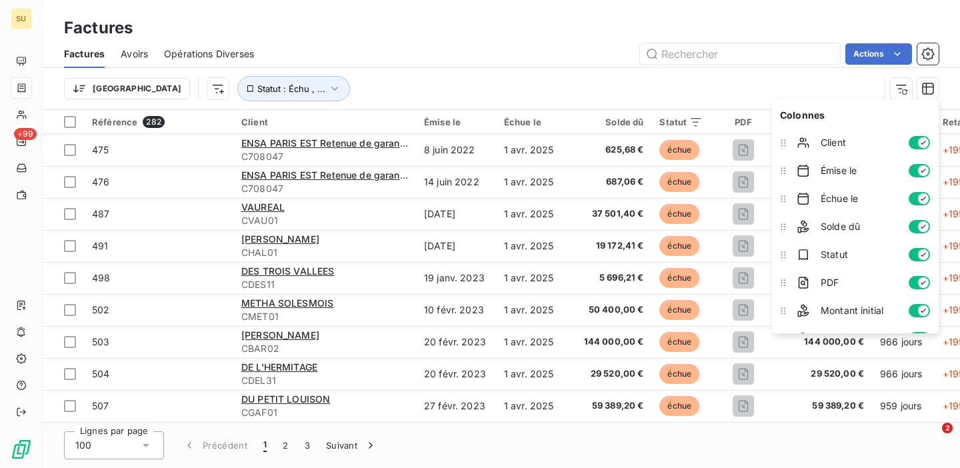
click at [406, 75] on div "Trier Statut : Échu , ..." at bounding box center [501, 88] width 875 height 41
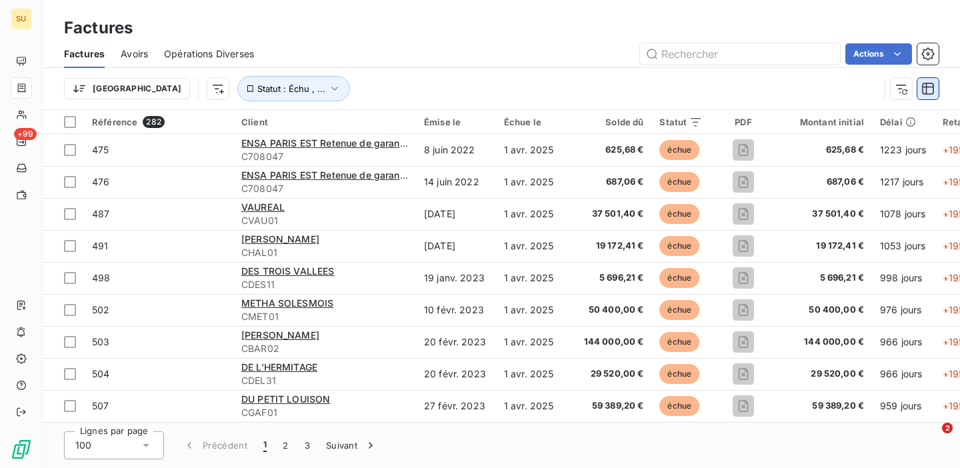
click at [931, 89] on icon "button" at bounding box center [927, 88] width 13 height 13
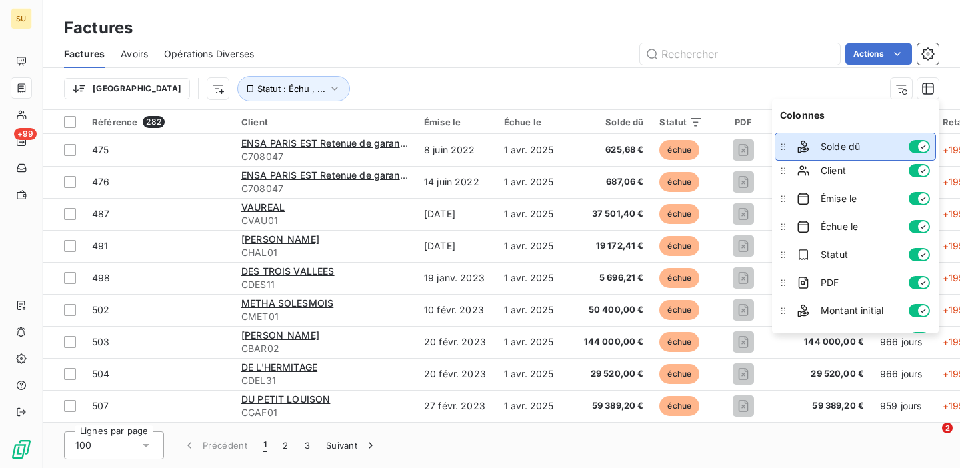
drag, startPoint x: 784, startPoint y: 226, endPoint x: 777, endPoint y: 145, distance: 80.9
click at [777, 145] on icon at bounding box center [783, 146] width 13 height 13
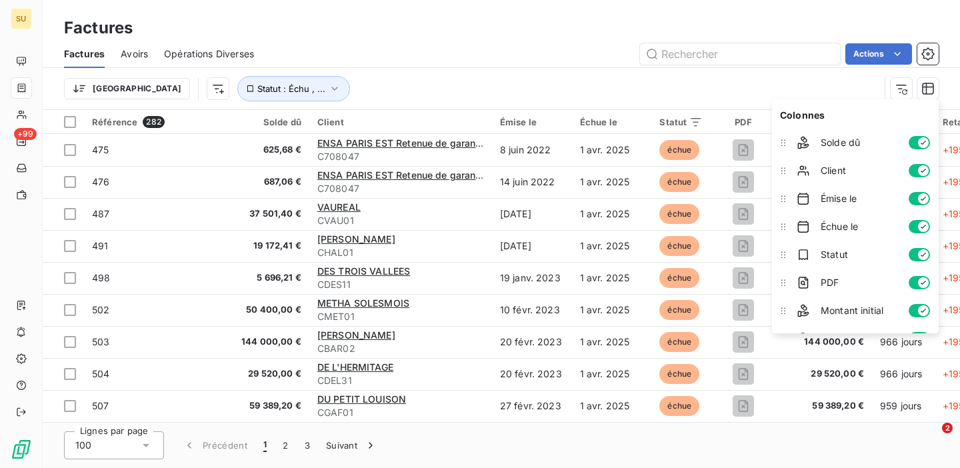
click at [452, 83] on div "Trier Statut : Échu , ..." at bounding box center [471, 88] width 815 height 25
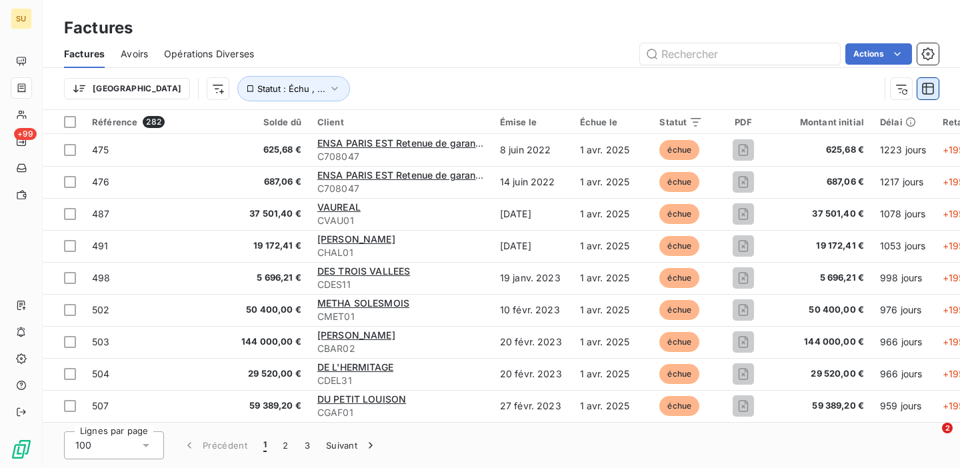
click at [928, 95] on icon "button" at bounding box center [927, 88] width 13 height 13
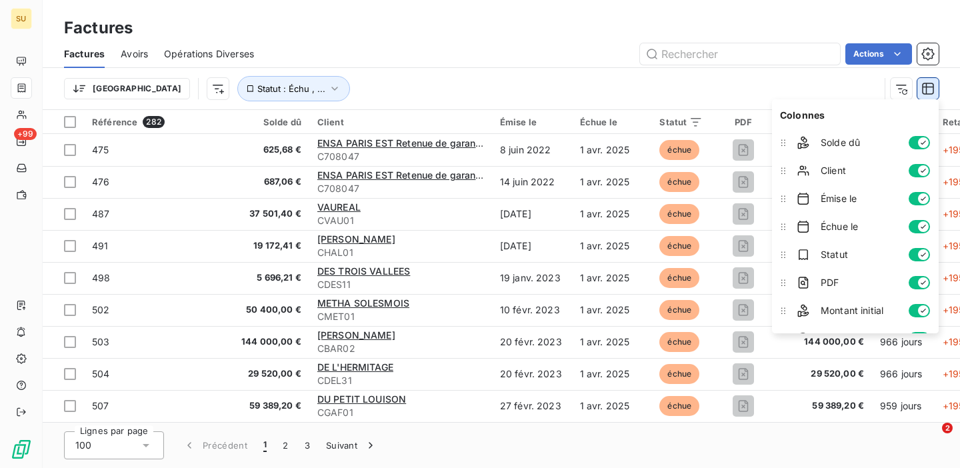
click at [928, 95] on icon "button" at bounding box center [927, 88] width 13 height 13
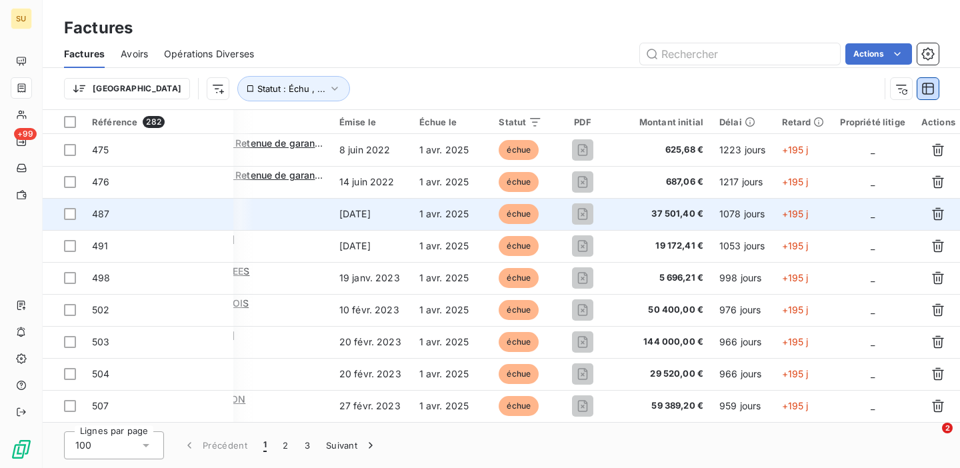
scroll to position [1, 0]
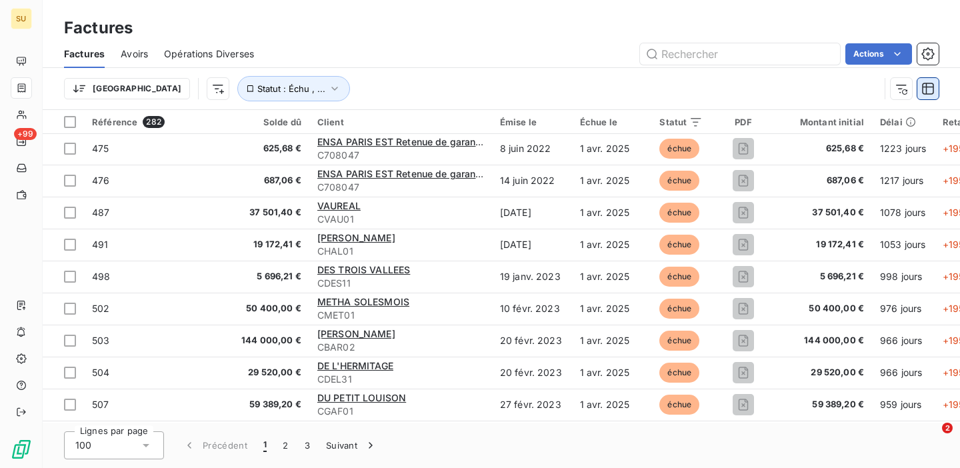
click at [928, 88] on icon "button" at bounding box center [927, 88] width 13 height 13
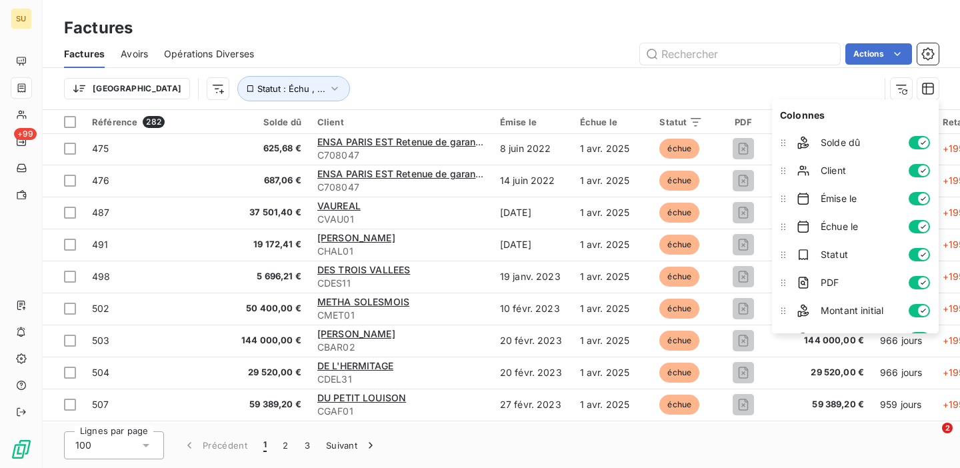
click at [917, 311] on button "button" at bounding box center [919, 310] width 21 height 13
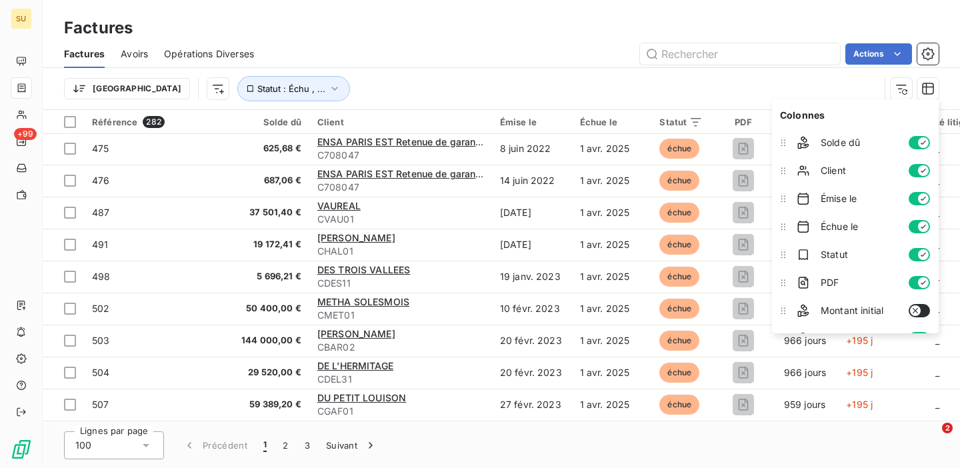
click at [920, 313] on icon "button" at bounding box center [915, 310] width 11 height 11
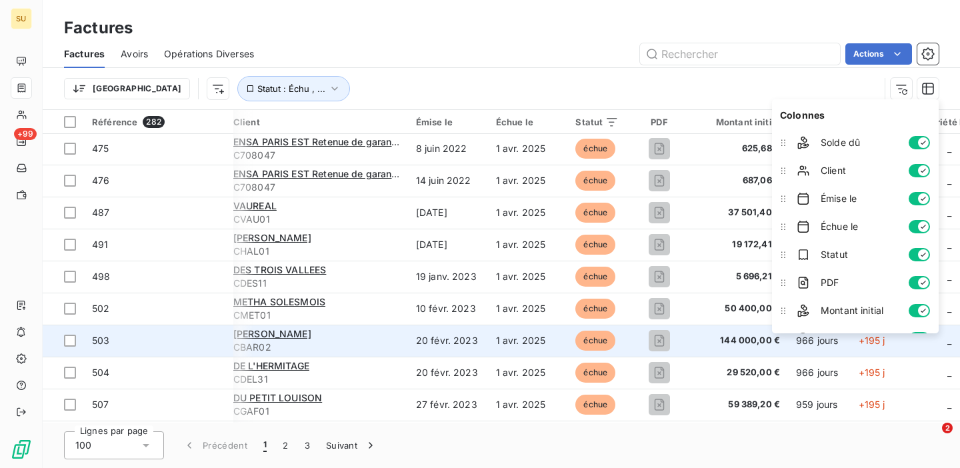
scroll to position [1, 161]
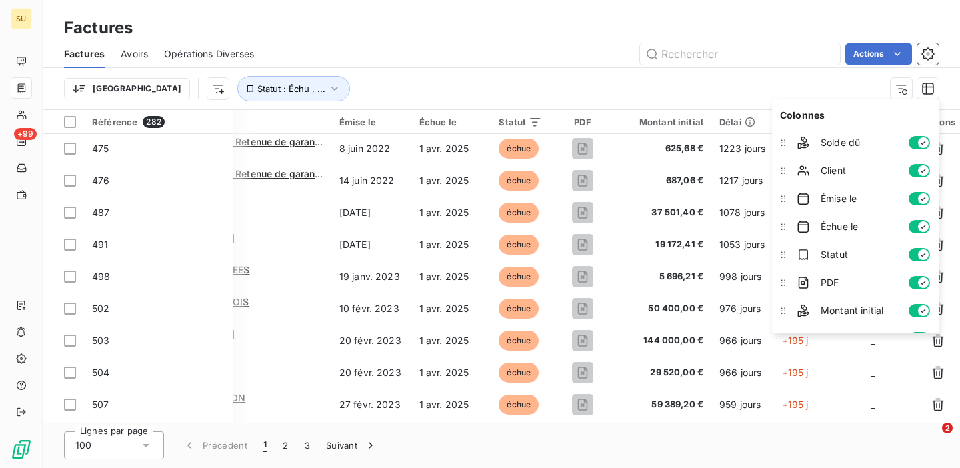
click at [912, 310] on button "button" at bounding box center [919, 310] width 21 height 13
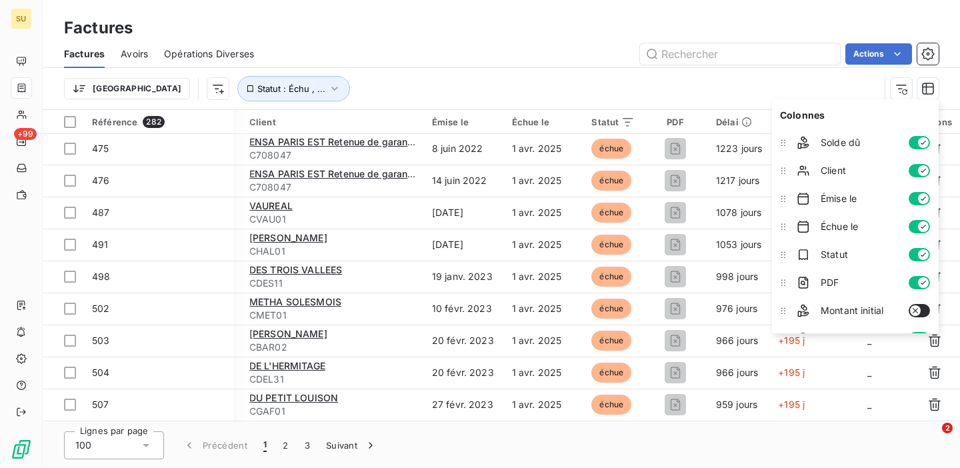
scroll to position [1, 66]
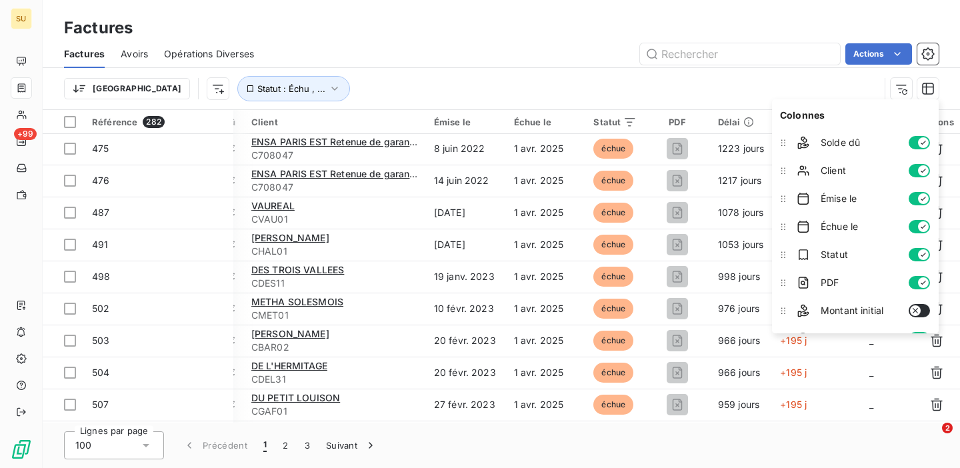
click at [649, 77] on div "Trier Statut : Échu , ..." at bounding box center [471, 88] width 815 height 25
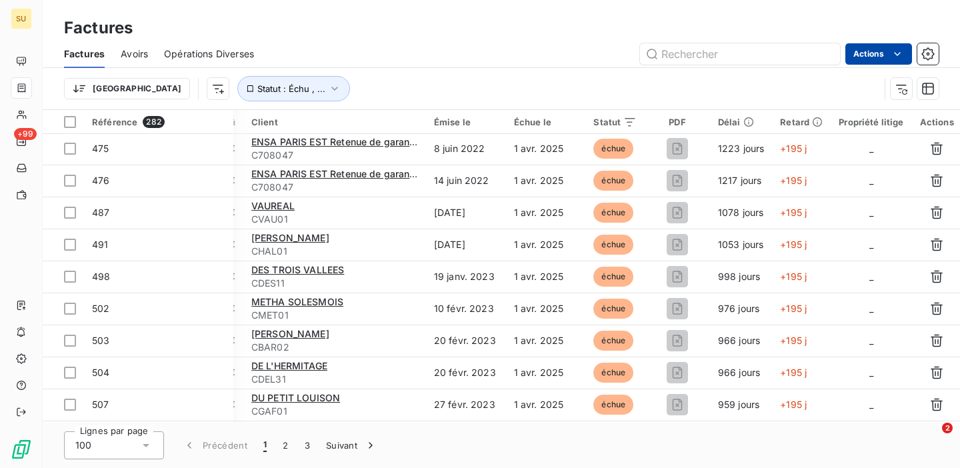
click at [875, 53] on html "SU +99 Factures Factures Avoirs Opérations Diverses Actions Trier Statut : Échu…" at bounding box center [480, 234] width 960 height 468
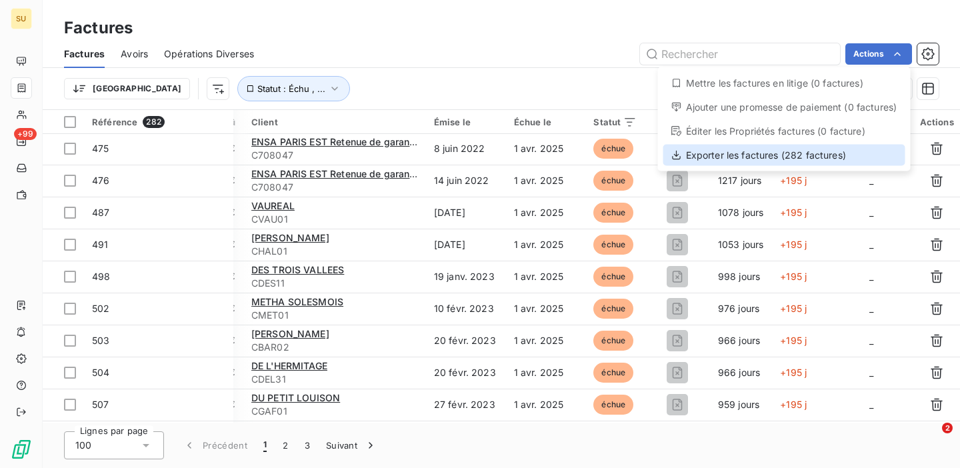
click at [723, 159] on div "Exporter les factures (282 factures)" at bounding box center [784, 155] width 242 height 21
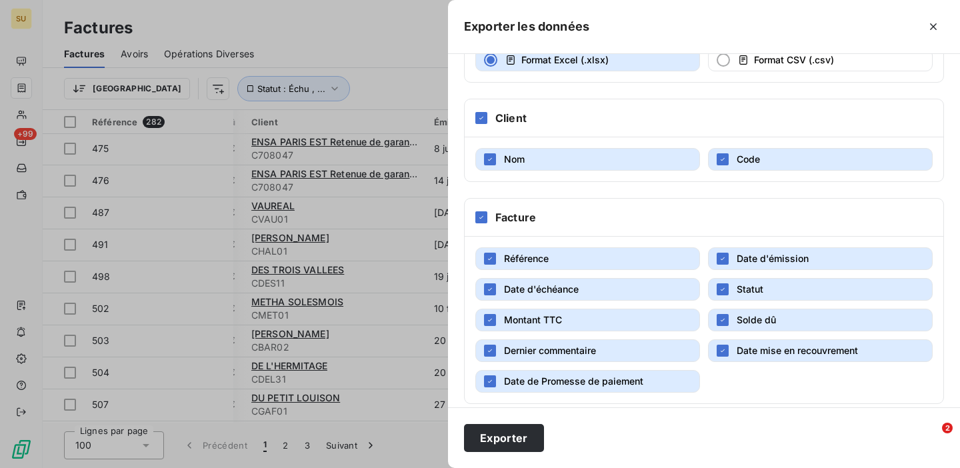
scroll to position [233, 0]
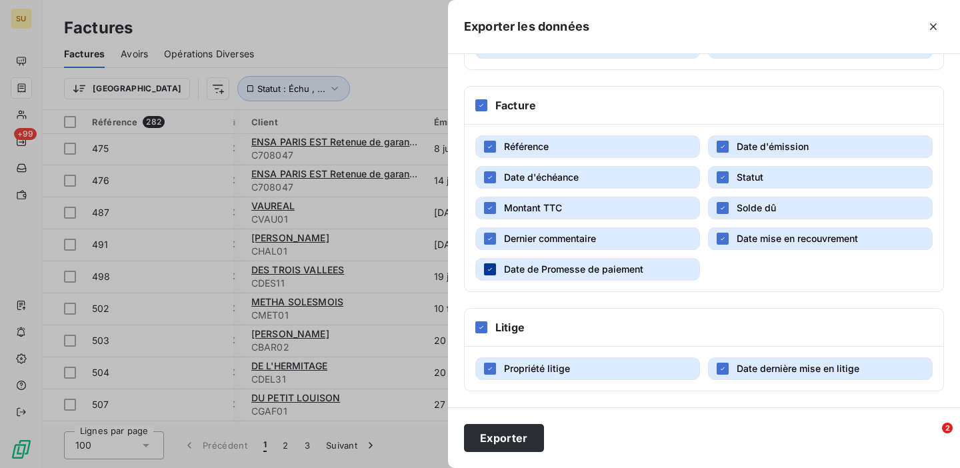
click at [488, 268] on icon "button" at bounding box center [490, 269] width 8 height 8
click at [491, 252] on div "Référence Date d'émission Date d'échéance Statut Montant TTC Solde dû Dernier c…" at bounding box center [704, 208] width 479 height 167
click at [491, 241] on icon "button" at bounding box center [490, 239] width 8 height 8
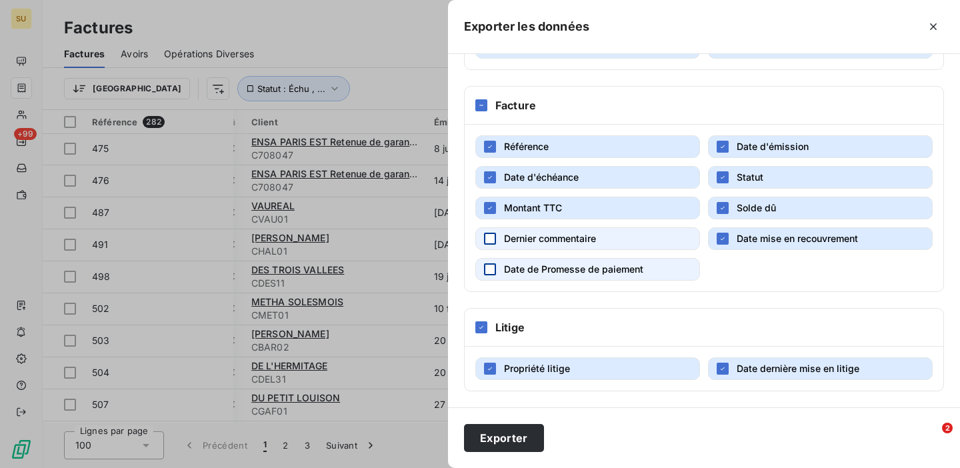
click at [493, 217] on button "Montant TTC" at bounding box center [587, 208] width 225 height 23
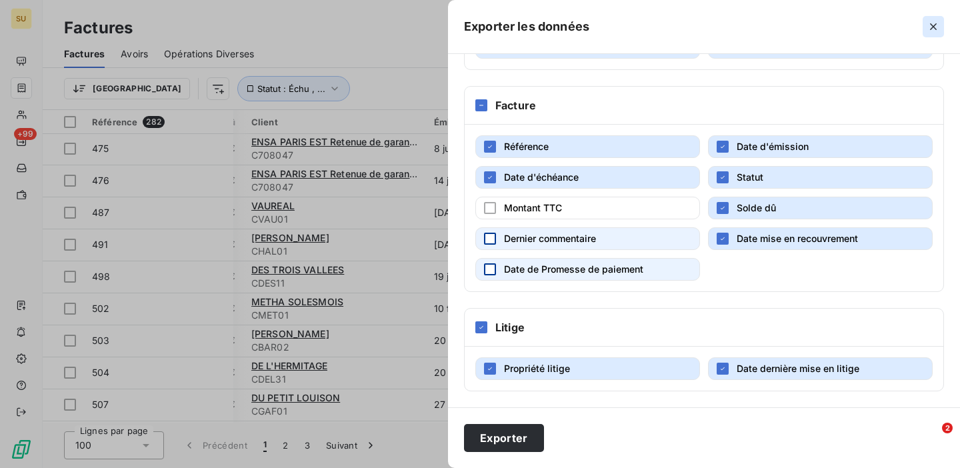
click at [928, 24] on icon "button" at bounding box center [933, 26] width 13 height 13
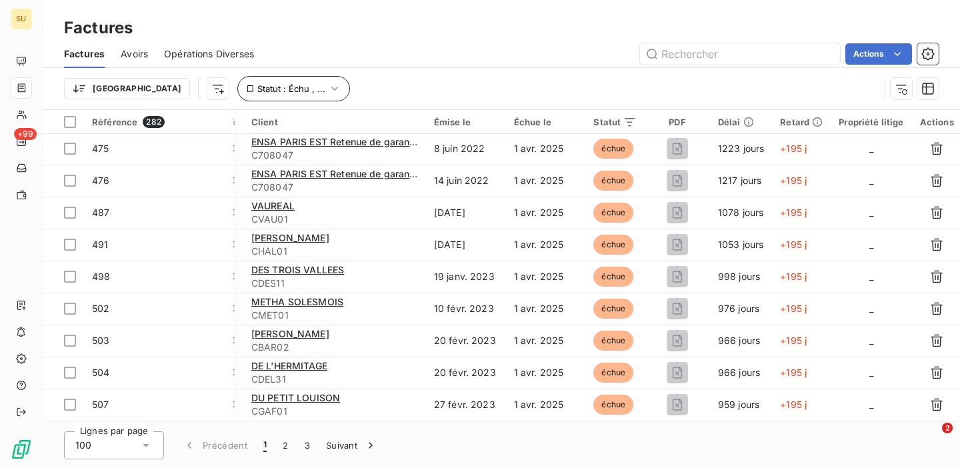
click at [328, 85] on icon "button" at bounding box center [334, 88] width 13 height 13
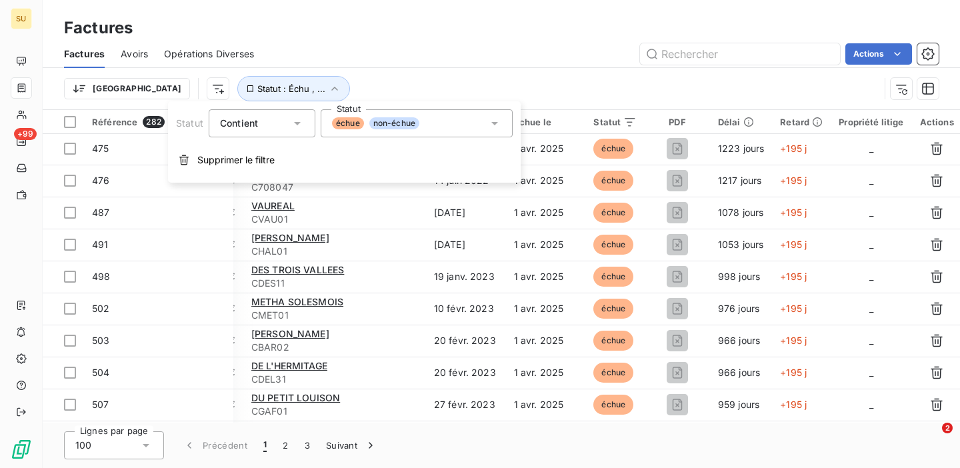
click at [391, 83] on div "Trier Statut : Échu , ..." at bounding box center [471, 88] width 815 height 25
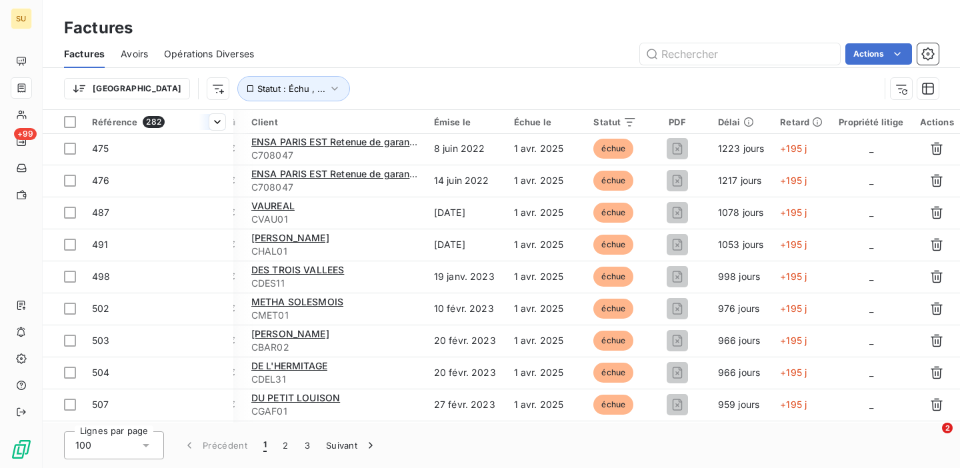
drag, startPoint x: 176, startPoint y: 123, endPoint x: 135, endPoint y: 125, distance: 40.7
click at [135, 123] on div "Référence 282" at bounding box center [158, 122] width 133 height 12
click at [257, 87] on span "Statut : Échu , ..." at bounding box center [291, 88] width 68 height 11
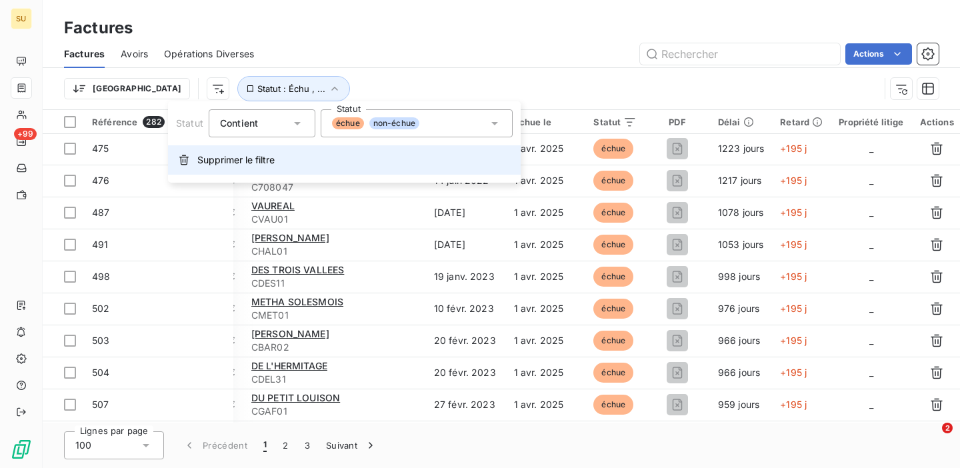
click at [240, 161] on span "Supprimer le filtre" at bounding box center [235, 159] width 77 height 13
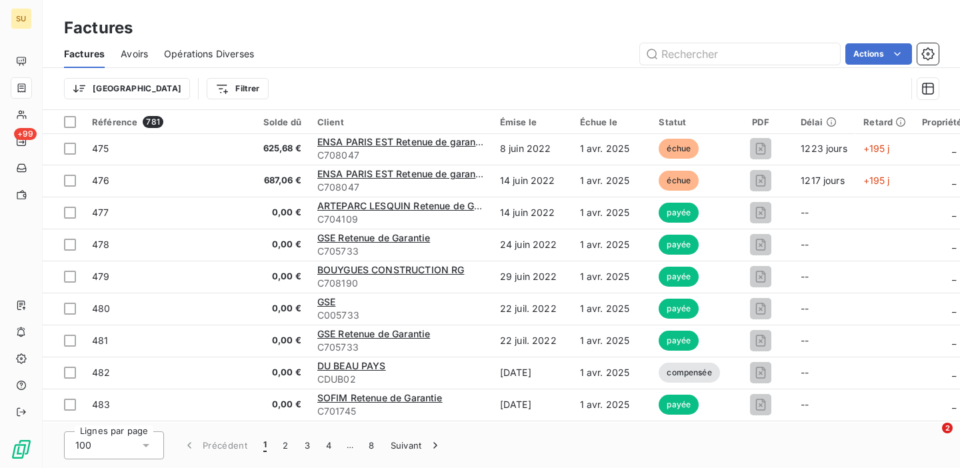
click at [343, 76] on div "Trier Filtrer" at bounding box center [485, 88] width 842 height 25
click at [872, 57] on html "SU +99 Factures Factures Avoirs Opérations Diverses Actions Trier Filtrer Référ…" at bounding box center [480, 234] width 960 height 468
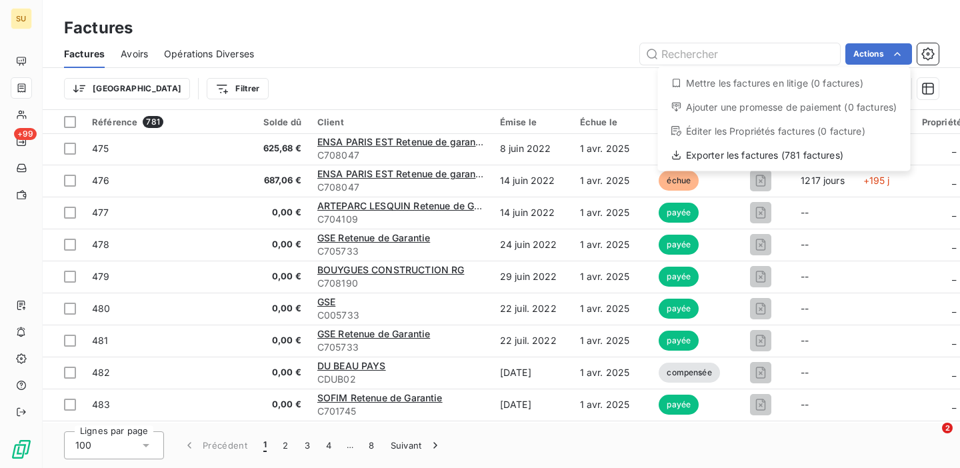
click at [500, 94] on html "SU +99 Factures Factures Avoirs Opérations Diverses Actions Mettre les factures…" at bounding box center [480, 234] width 960 height 468
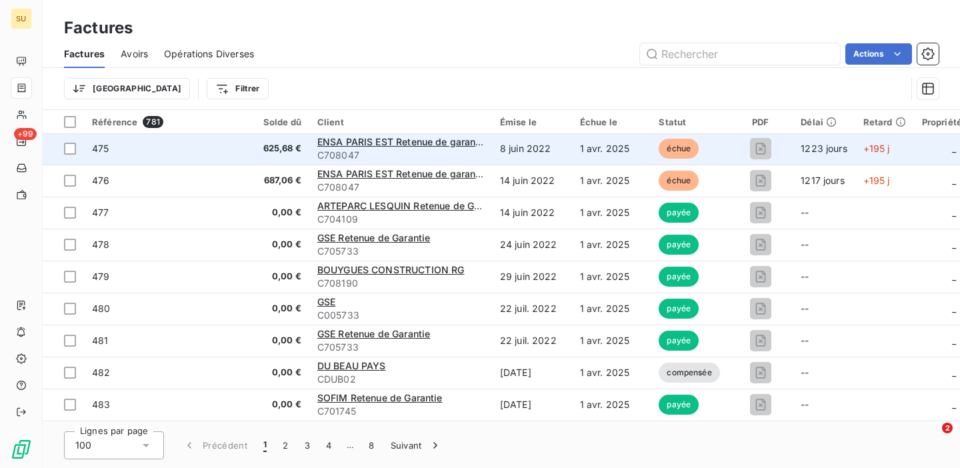
click at [195, 155] on td "475" at bounding box center [158, 149] width 149 height 32
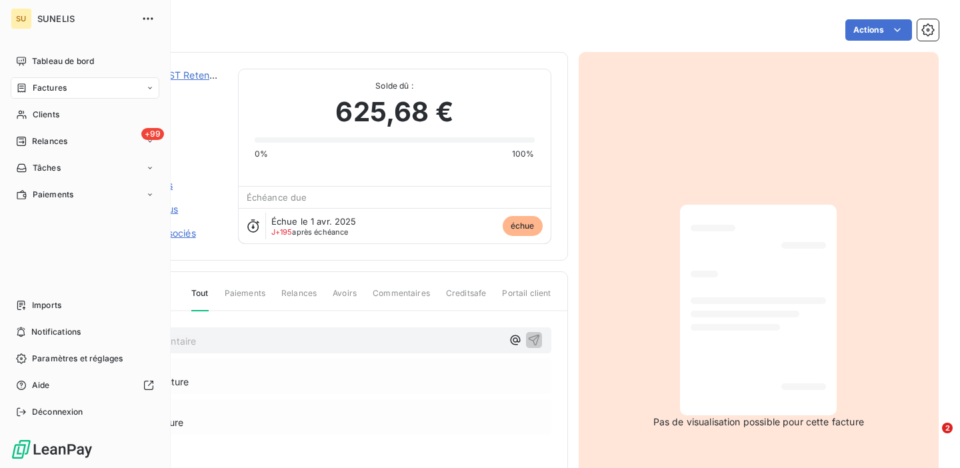
click at [36, 95] on div "Factures" at bounding box center [85, 87] width 149 height 21
click at [29, 85] on div "Factures" at bounding box center [41, 88] width 51 height 12
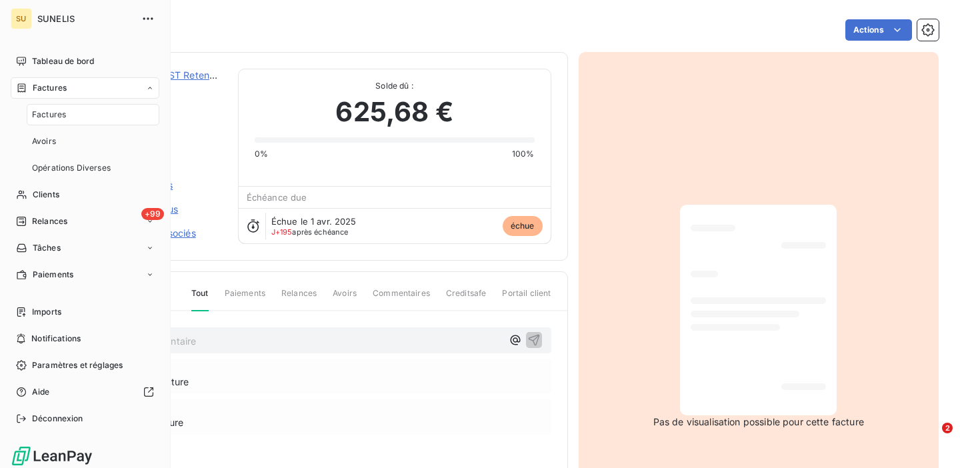
click at [45, 111] on span "Factures" at bounding box center [49, 115] width 34 height 12
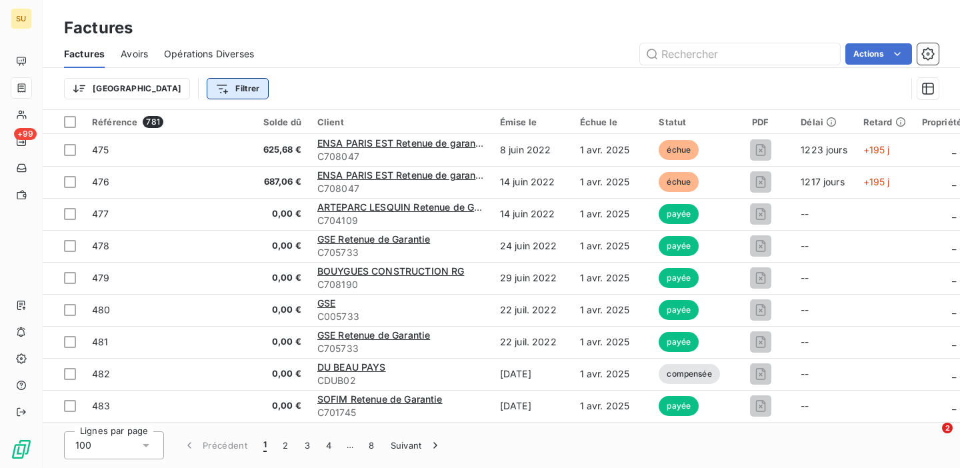
click at [197, 87] on html "SU +99 Factures Factures Avoirs Opérations Diverses Actions Trier Filtrer Référ…" at bounding box center [480, 234] width 960 height 468
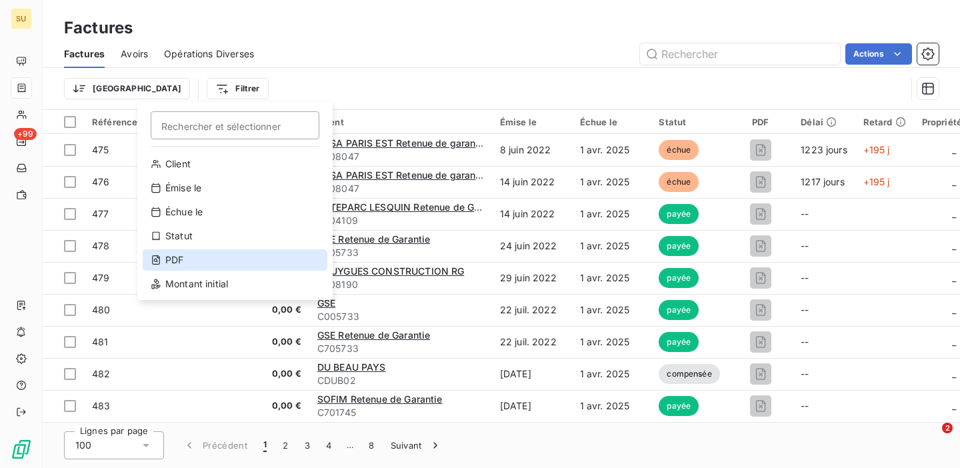
click at [260, 257] on div "PDF" at bounding box center [235, 259] width 185 height 21
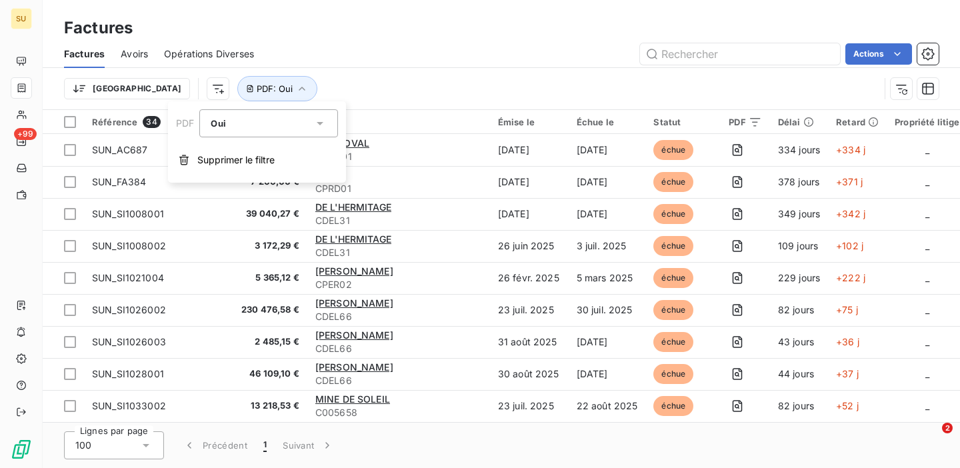
click at [484, 85] on div "Trier PDF : Oui" at bounding box center [471, 88] width 815 height 25
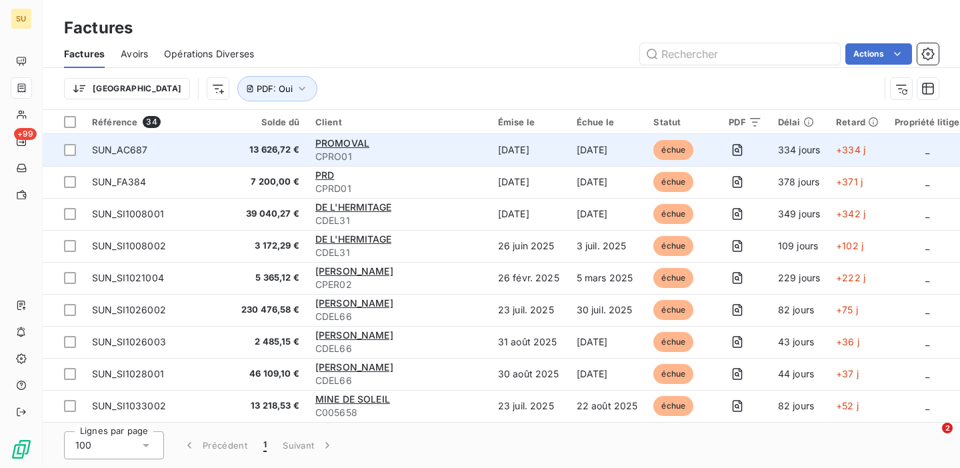
click at [401, 153] on span "CPRO01" at bounding box center [398, 156] width 167 height 13
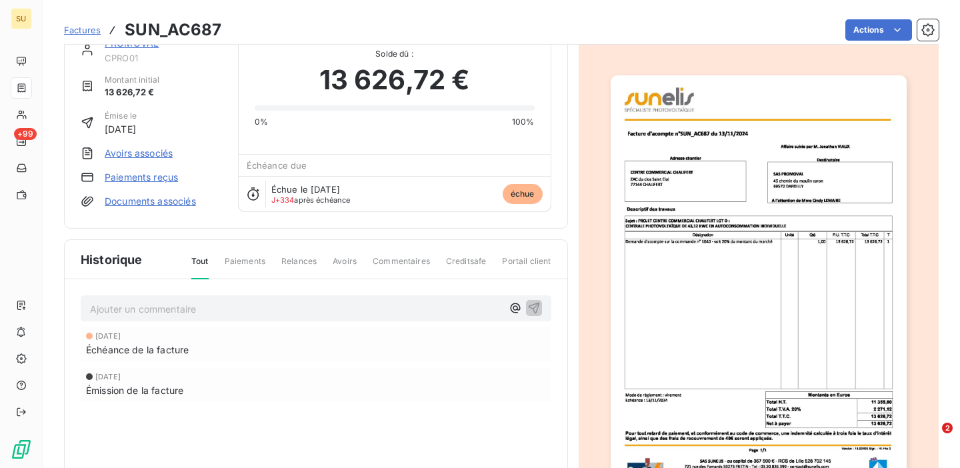
scroll to position [35, 0]
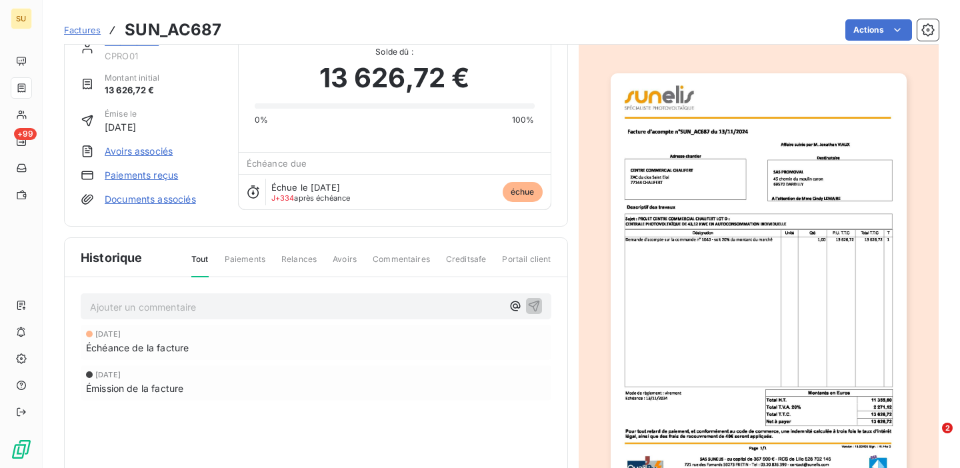
click at [347, 307] on p "Ajouter un commentaire ﻿" at bounding box center [296, 307] width 412 height 17
click at [517, 311] on icon "button" at bounding box center [515, 305] width 13 height 13
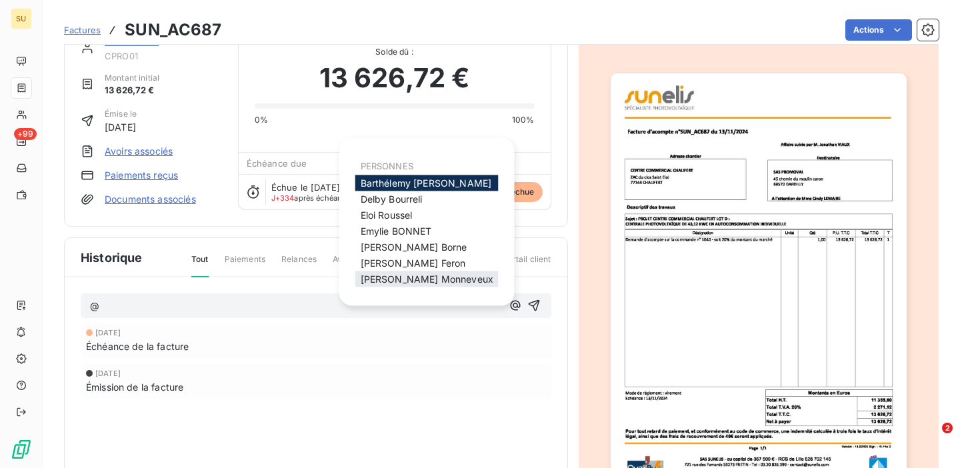
click at [418, 283] on span "[PERSON_NAME]" at bounding box center [427, 278] width 133 height 11
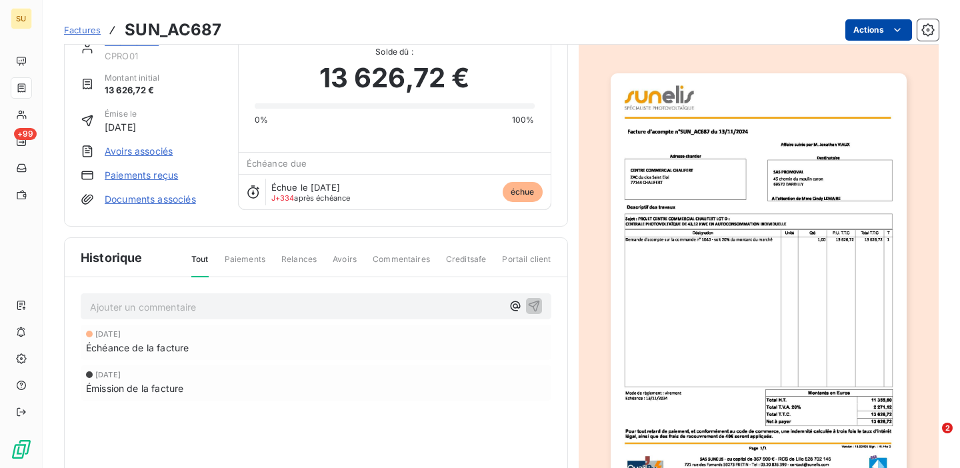
click at [876, 27] on html "SU +99 Factures SUN_AC687 Actions PROMOVAL CPRO01 Montant initial 13 626,72 € É…" at bounding box center [480, 234] width 960 height 468
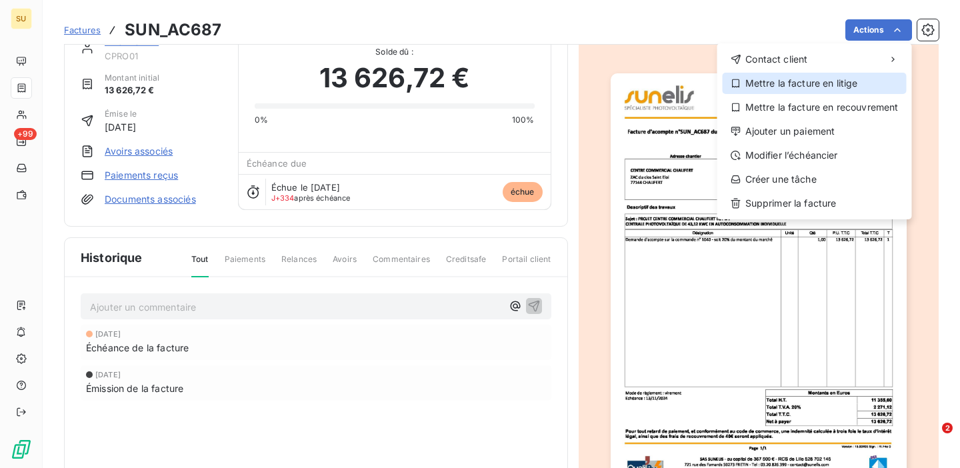
click at [872, 84] on div "Mettre la facture en litige" at bounding box center [815, 83] width 184 height 21
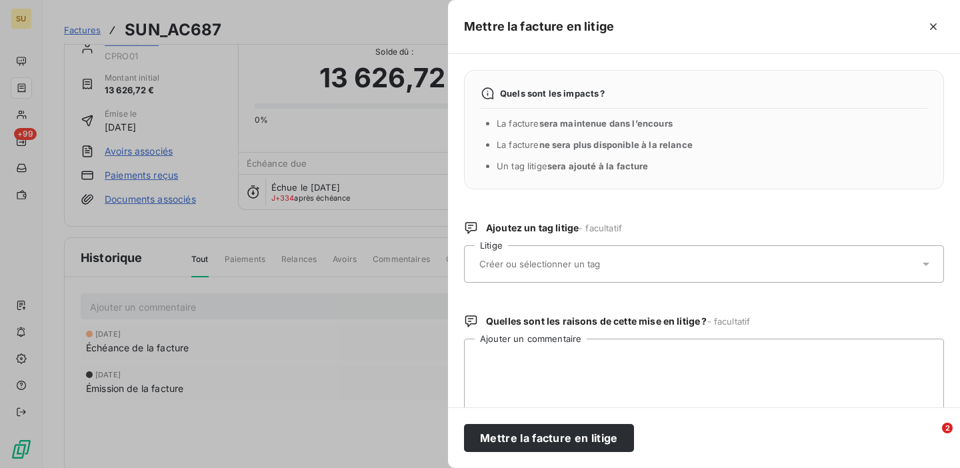
click at [661, 260] on div at bounding box center [697, 264] width 444 height 28
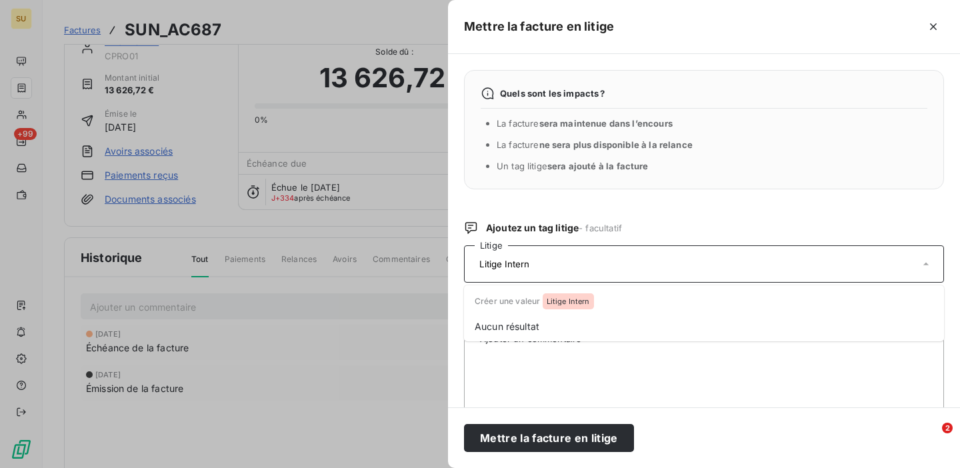
type input "Litige Interne"
type input "litige commercial"
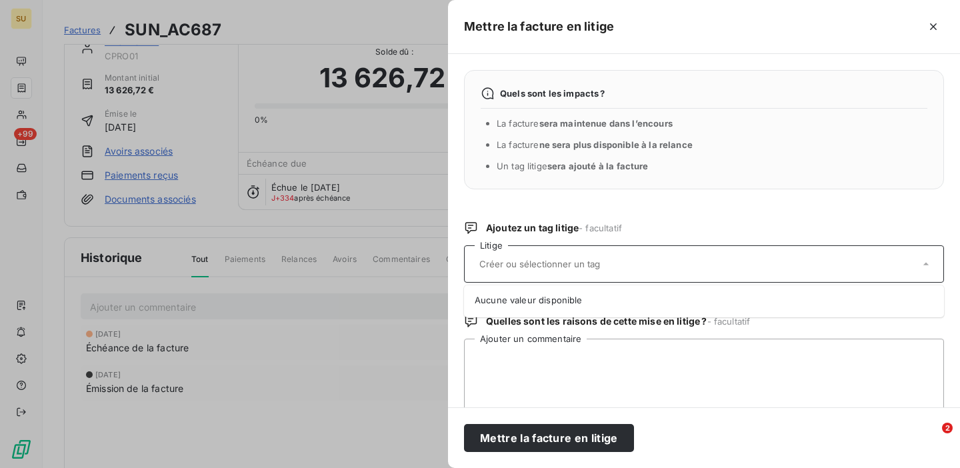
click at [541, 263] on input "text" at bounding box center [575, 264] width 194 height 12
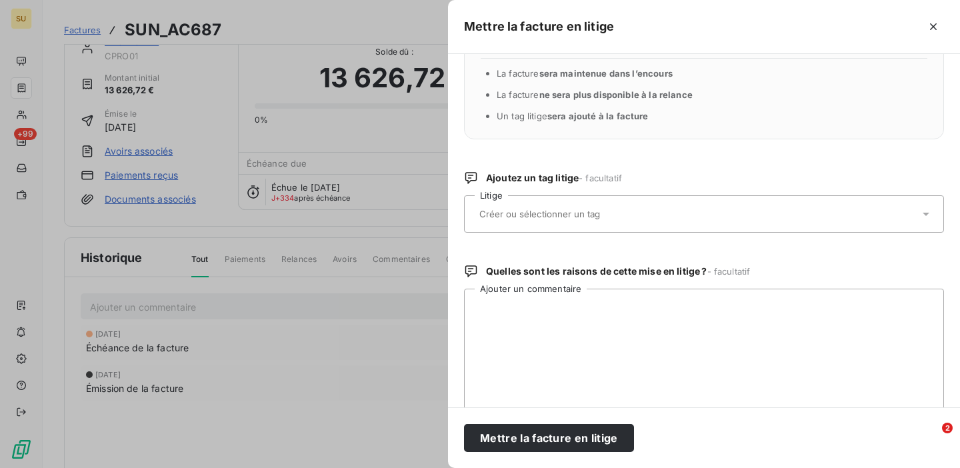
scroll to position [79, 0]
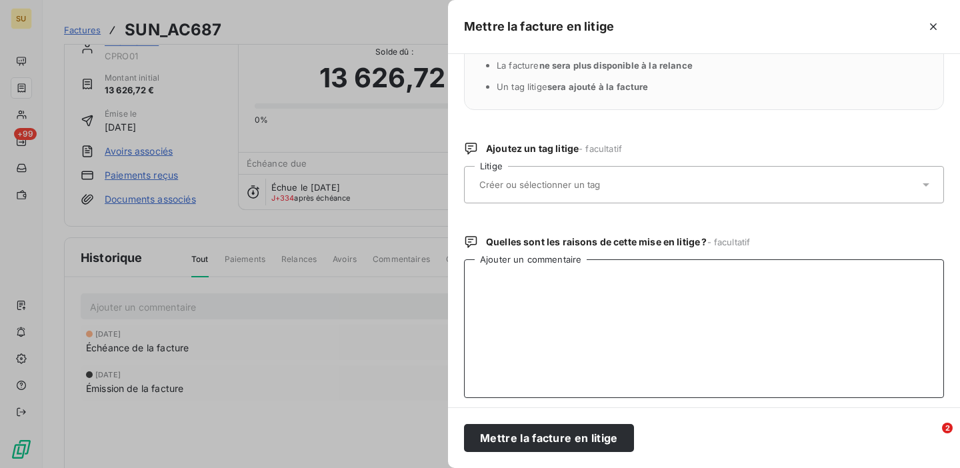
click at [525, 301] on textarea "Ajouter un commentaire" at bounding box center [704, 328] width 480 height 139
click at [641, 180] on div at bounding box center [697, 185] width 444 height 28
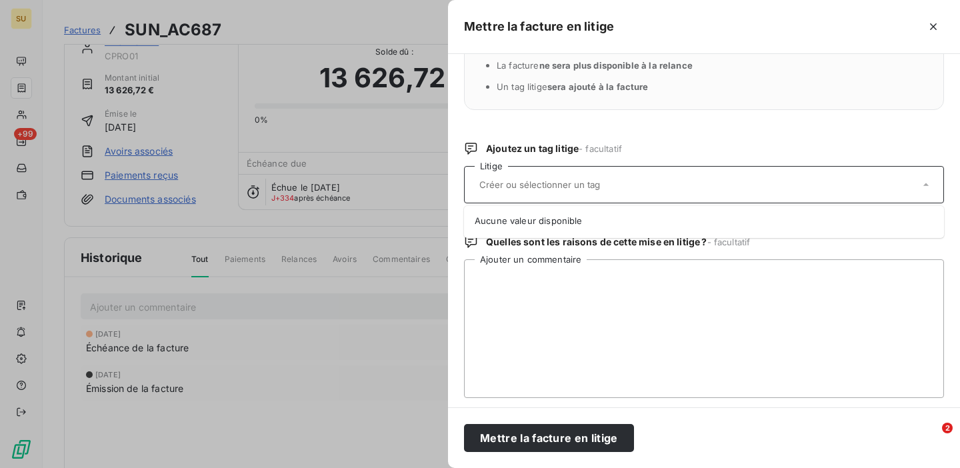
click at [613, 186] on input "text" at bounding box center [575, 185] width 194 height 12
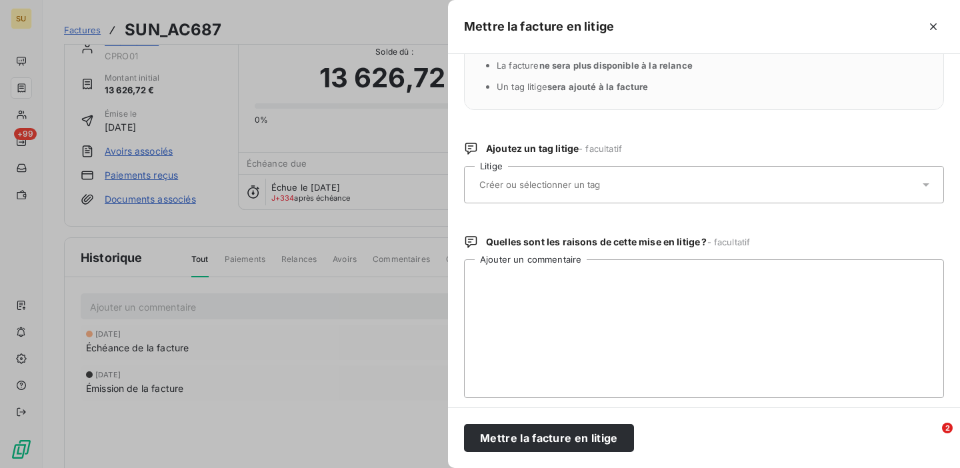
click at [574, 181] on input "text" at bounding box center [575, 185] width 194 height 12
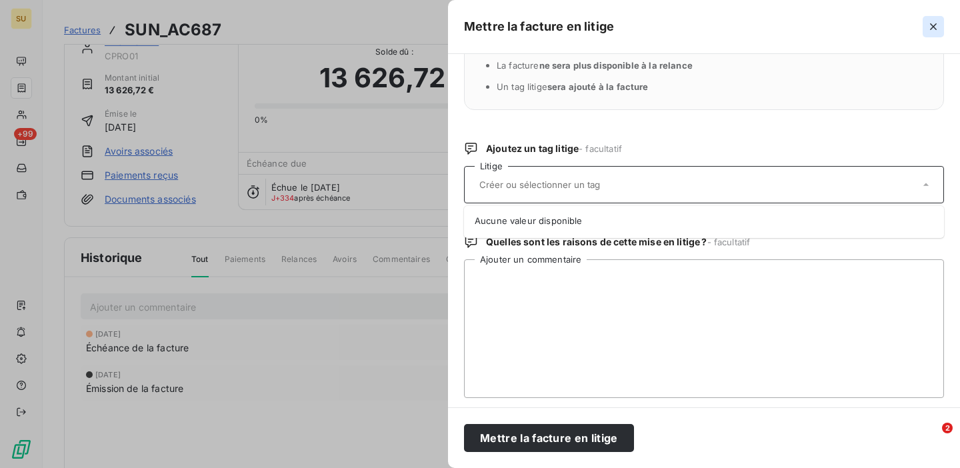
click at [931, 25] on icon "button" at bounding box center [933, 26] width 7 height 7
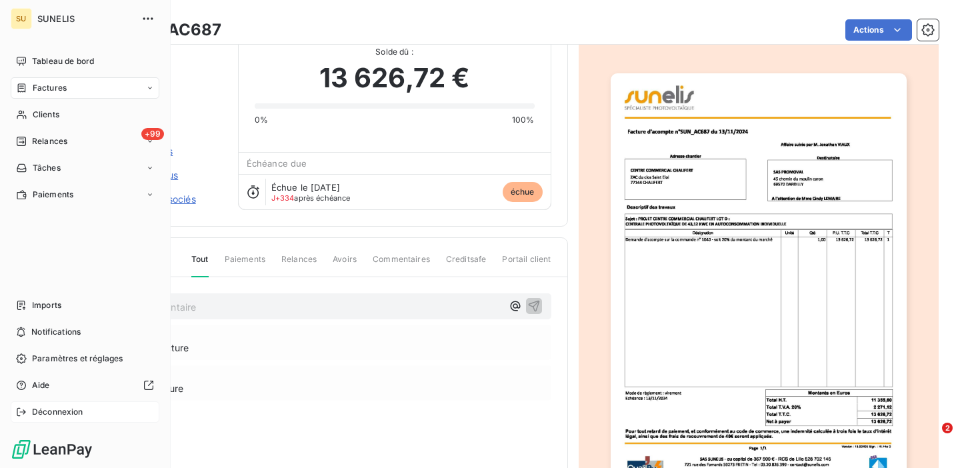
click at [43, 408] on span "Déconnexion" at bounding box center [57, 412] width 51 height 12
